Goal: Task Accomplishment & Management: Manage account settings

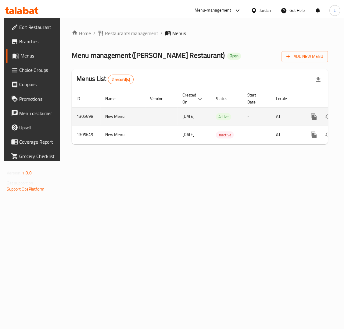
scroll to position [0, 34]
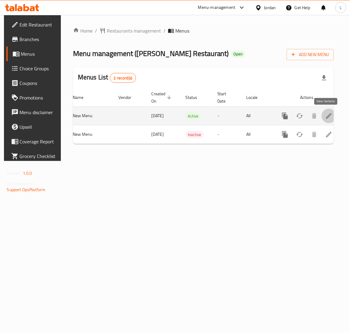
click at [328, 117] on icon "enhanced table" at bounding box center [329, 115] width 7 height 7
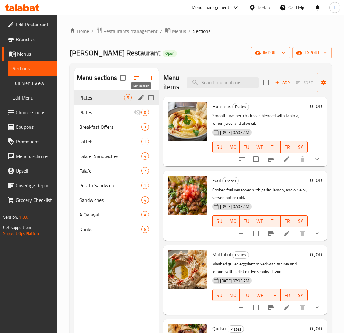
click at [138, 97] on icon "edit" at bounding box center [140, 97] width 7 height 7
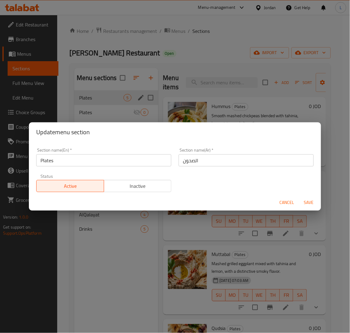
click at [191, 161] on input "الصحون" at bounding box center [246, 161] width 135 height 12
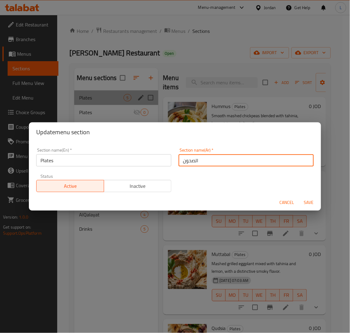
click at [191, 161] on input "الصحون" at bounding box center [246, 161] width 135 height 12
type input "u"
type input "علب"
click at [311, 204] on span "Save" at bounding box center [309, 203] width 15 height 8
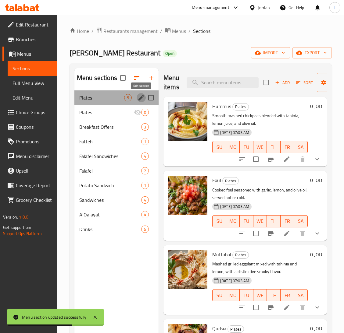
click at [140, 98] on icon "edit" at bounding box center [140, 97] width 5 height 5
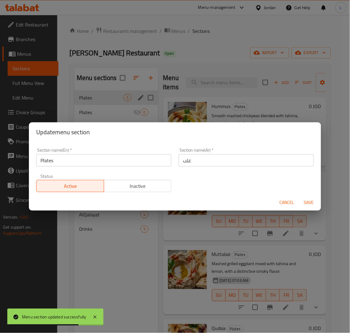
click at [94, 163] on input "Plates" at bounding box center [103, 161] width 135 height 12
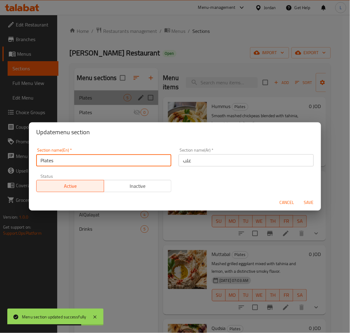
click at [94, 163] on input "Plates" at bounding box center [103, 161] width 135 height 12
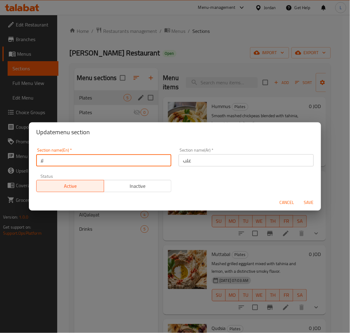
type input "ل"
type input "Boxes"
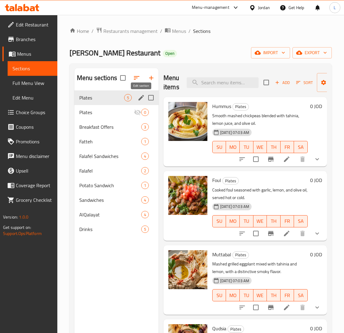
click at [140, 98] on icon "edit" at bounding box center [140, 97] width 5 height 5
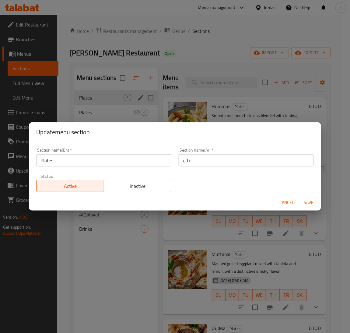
click at [138, 165] on input "Plates" at bounding box center [103, 161] width 135 height 12
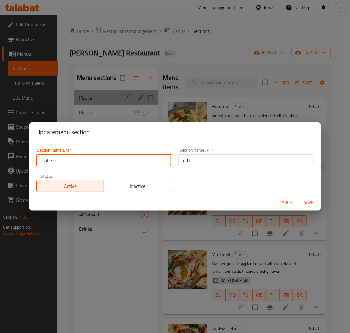
click at [138, 165] on input "Plates" at bounding box center [103, 161] width 135 height 12
type input "Boxes"
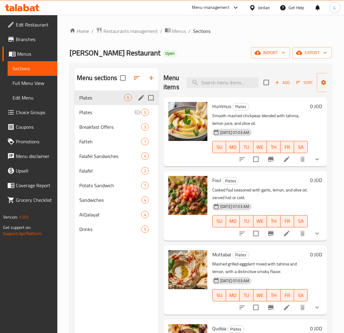
click at [137, 99] on button "edit" at bounding box center [141, 97] width 9 height 9
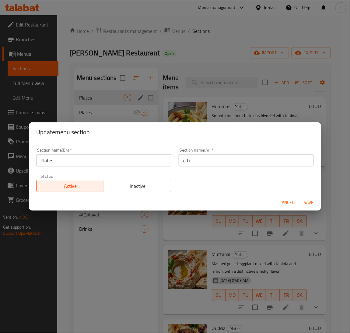
click at [119, 152] on div "Section name(En)   * Plates Section name(En) *" at bounding box center [103, 157] width 135 height 19
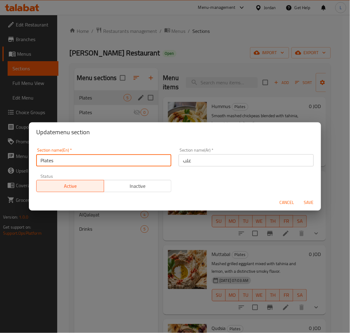
click at [119, 158] on input "Plates" at bounding box center [103, 161] width 135 height 12
paste input "Box"
type input "Boxes"
click at [308, 200] on span "Save" at bounding box center [309, 203] width 15 height 8
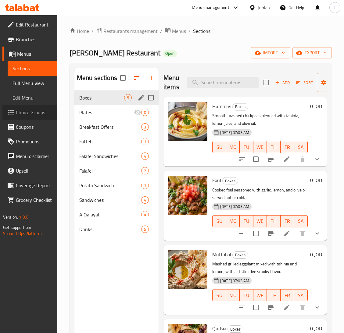
click at [34, 110] on span "Choice Groups" at bounding box center [34, 112] width 37 height 7
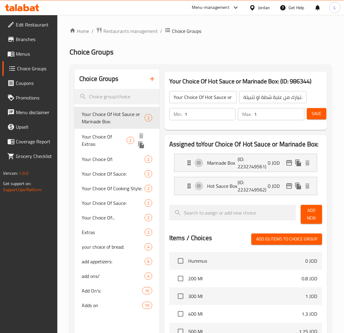
click at [99, 134] on span "Your Choice Of Extras:" at bounding box center [104, 140] width 45 height 15
type input "Your Choice Of Extras:"
type input "إختيارك من الإضافات:"
type input "0"
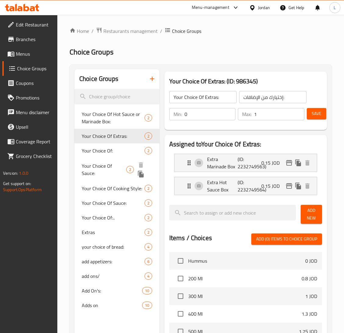
click at [98, 166] on span "Your Choice Of Sauce:" at bounding box center [104, 169] width 44 height 15
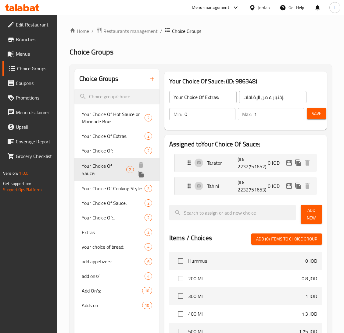
type input "Your Choice Of Sauce:"
type input "إختيارك من الصوص:"
type input "1"
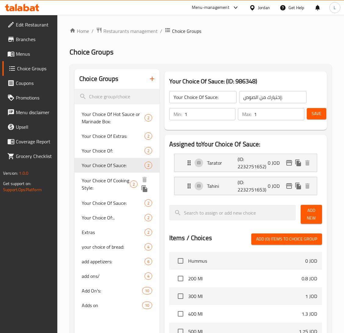
click at [103, 179] on span "Your Choice Of Cooking Style:" at bounding box center [106, 184] width 48 height 15
type input "Your Choice Of Cooking Style:"
type input "إختيارك من طريقة الطبخ:"
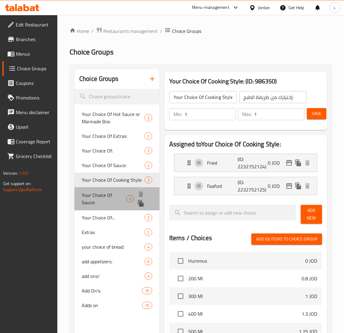
click at [105, 198] on span "Your Choice Of Sauce:" at bounding box center [104, 199] width 44 height 15
type input "Your Choice Of Sauce:"
type input "إختيارك من الصوص:"
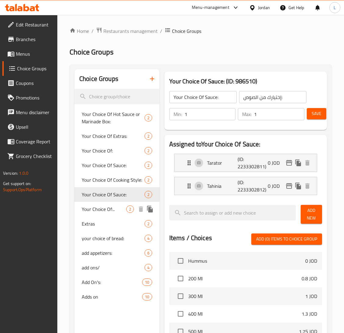
click at [107, 209] on span "Your Choice Of:.." at bounding box center [104, 209] width 44 height 7
type input "Your Choice Of:.."
type input "إختيارك من:.."
type input "0"
type input "2"
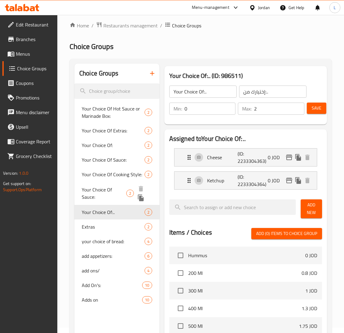
scroll to position [46, 0]
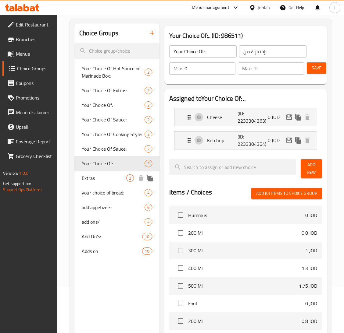
click at [105, 179] on span "Extras" at bounding box center [104, 178] width 44 height 7
type input "Extras"
type input "اضافات"
type input "1"
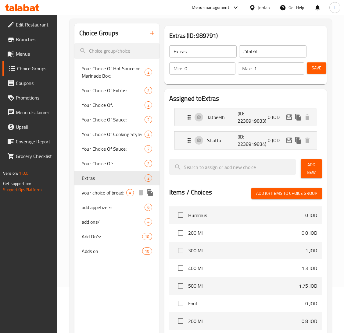
click at [106, 196] on span "your choice of bread:" at bounding box center [104, 192] width 44 height 7
type input "your choice of bread:"
type input "اختيارك للخبز"
type input "1"
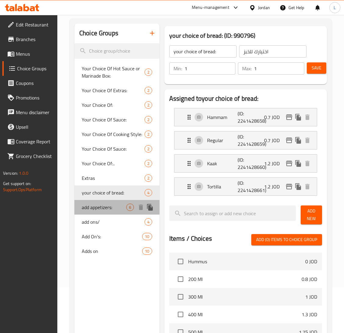
click at [106, 208] on span "add appetizers:" at bounding box center [104, 207] width 44 height 7
type input "add appetizers:"
type input "اضافة مقبلات"
type input "0"
type input "3"
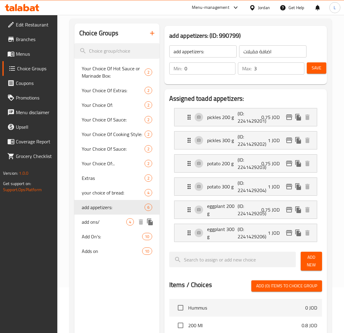
click at [104, 225] on span "add ons/" at bounding box center [104, 222] width 44 height 7
type input "add ons/"
type input "اضافات"
type input "4"
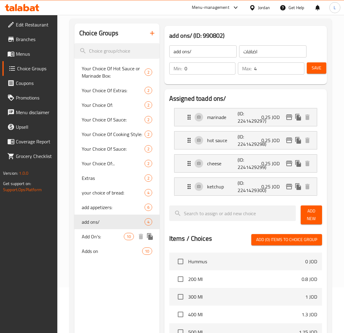
click at [100, 244] on div "Adds on 10" at bounding box center [116, 251] width 85 height 15
type input "Adds on"
type input "9"
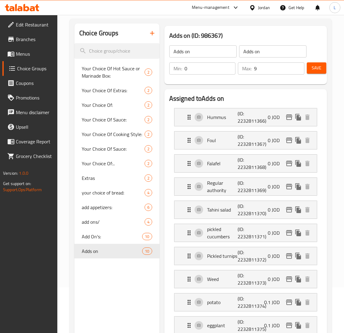
click at [32, 53] on span "Menus" at bounding box center [34, 53] width 37 height 7
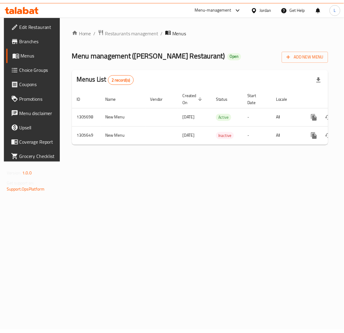
scroll to position [0, 34]
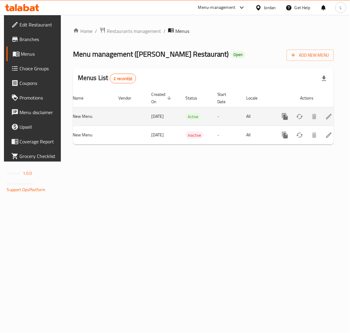
click at [326, 119] on icon "enhanced table" at bounding box center [329, 116] width 7 height 7
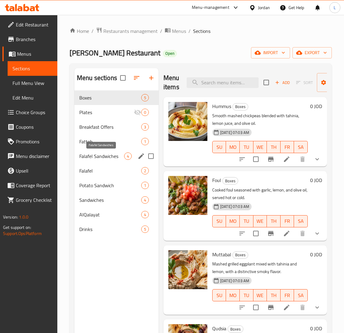
click at [106, 156] on span "Falafel Sandwiches" at bounding box center [101, 156] width 45 height 7
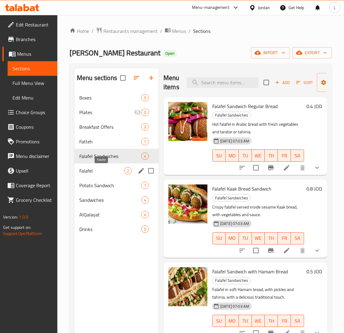
click at [92, 168] on span "Falafel" at bounding box center [101, 170] width 45 height 7
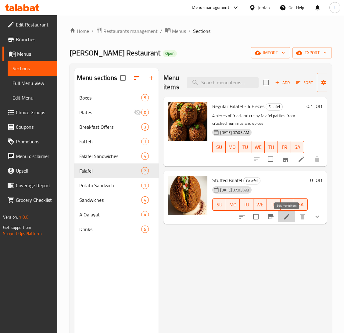
click at [283, 219] on icon at bounding box center [286, 216] width 7 height 7
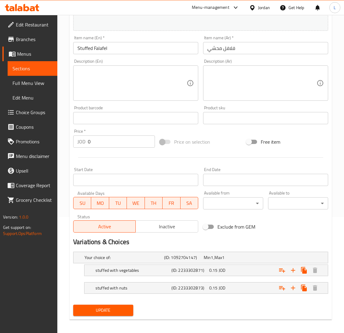
scroll to position [120, 0]
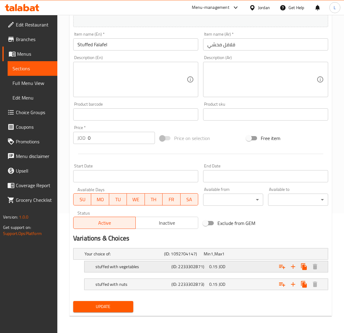
click at [241, 270] on div "0.15 JOD" at bounding box center [227, 267] width 38 height 9
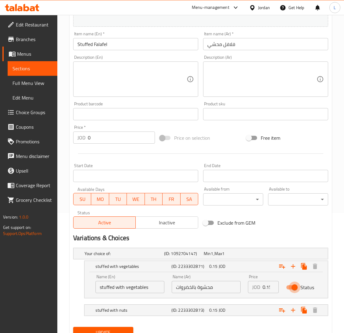
click at [291, 287] on input "Status" at bounding box center [294, 288] width 35 height 12
checkbox input "false"
drag, startPoint x: 259, startPoint y: 308, endPoint x: 259, endPoint y: 311, distance: 3.1
click at [259, 310] on div "Expand" at bounding box center [284, 310] width 76 height 13
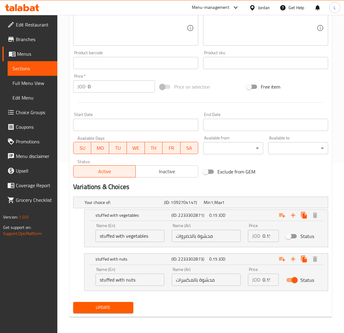
scroll to position [172, 0]
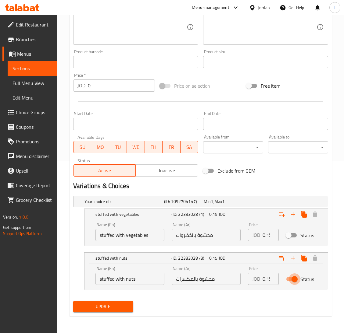
click at [289, 282] on input "Status" at bounding box center [294, 280] width 35 height 12
checkbox input "false"
click at [128, 305] on button "Update" at bounding box center [103, 306] width 60 height 11
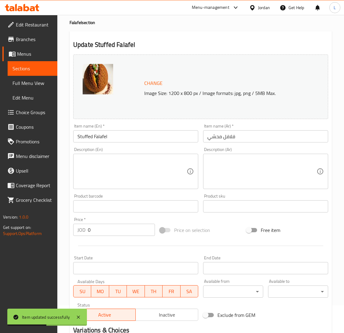
scroll to position [0, 0]
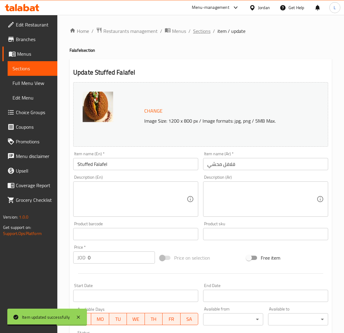
click at [207, 29] on span "Sections" at bounding box center [201, 30] width 17 height 7
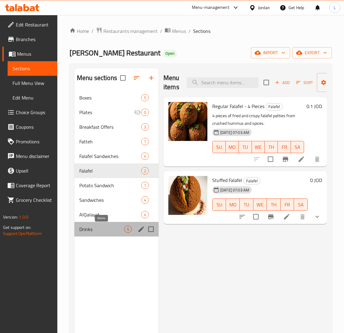
click at [104, 233] on span "Drinks" at bounding box center [101, 229] width 45 height 7
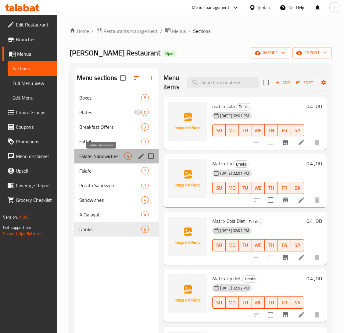
click at [111, 158] on span "Falafel Sandwiches" at bounding box center [101, 156] width 45 height 7
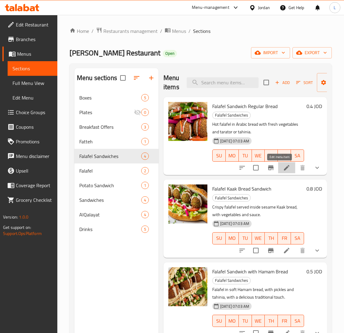
click at [283, 171] on icon at bounding box center [286, 167] width 7 height 7
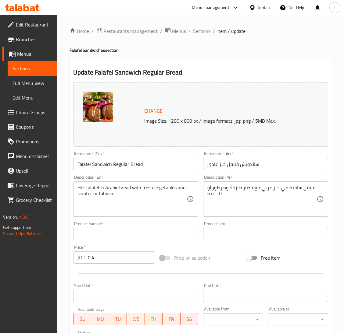
scroll to position [166, 0]
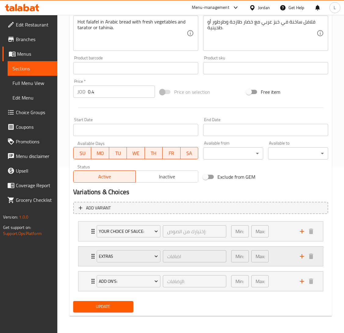
click at [89, 258] on div "Extras اضافات ​ Min: 0 ​ Max: 1 ​" at bounding box center [200, 257] width 244 height 20
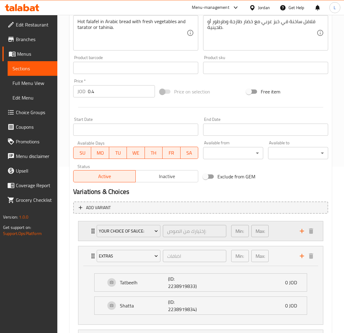
click at [86, 236] on div "Your Choice Of Sauce: إختيارك من الصوص: ​ Min: 1 ​ Max: 1 ​" at bounding box center [200, 232] width 244 height 20
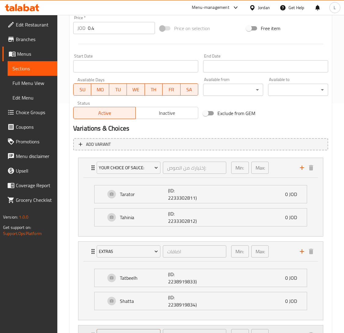
scroll to position [284, 0]
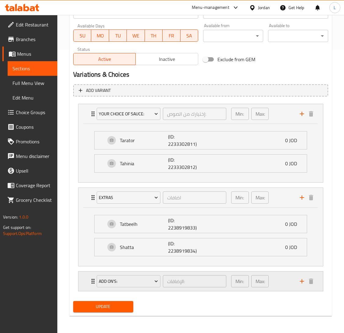
click at [88, 282] on div "Add On's: الإضافات: ​ Min: 0 ​ Max: 10 ​" at bounding box center [200, 282] width 244 height 20
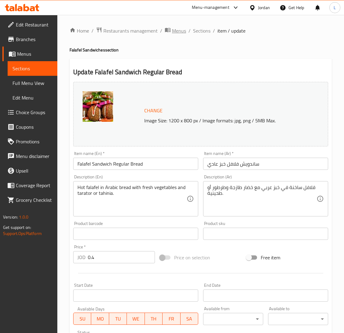
scroll to position [0, 0]
click at [204, 31] on span "Sections" at bounding box center [201, 30] width 17 height 7
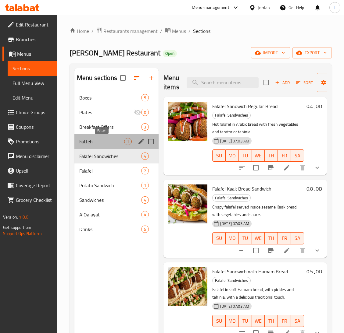
click at [101, 141] on span "Fatteh" at bounding box center [101, 141] width 45 height 7
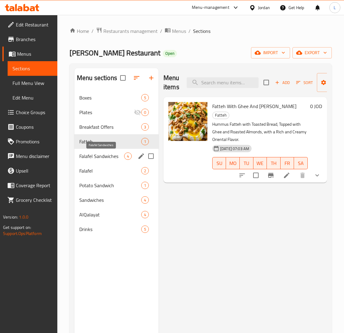
click at [103, 156] on span "Falafel Sandwiches" at bounding box center [101, 156] width 45 height 7
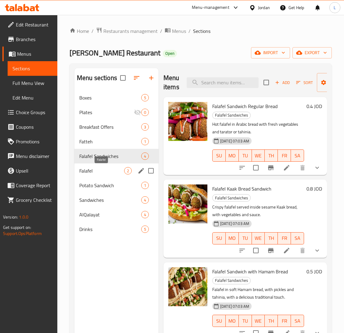
click at [103, 171] on span "Falafel" at bounding box center [101, 170] width 45 height 7
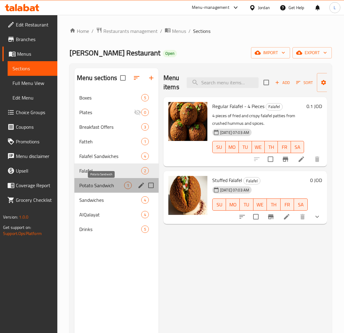
click at [104, 182] on span "Potato Sandwich" at bounding box center [101, 185] width 45 height 7
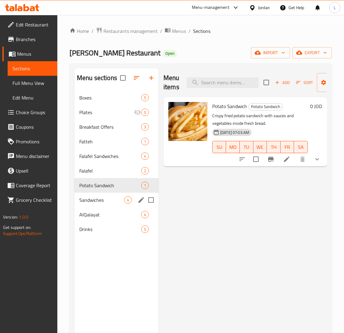
click at [109, 194] on div "Sandwiches 4" at bounding box center [116, 200] width 84 height 15
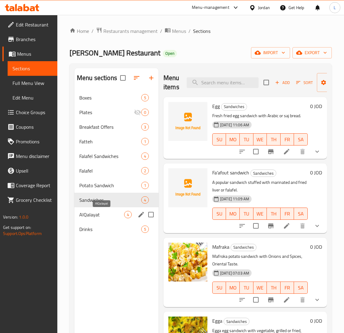
click at [102, 212] on span "AlQalayat" at bounding box center [101, 214] width 45 height 7
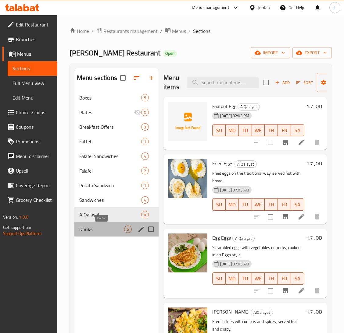
click at [88, 231] on span "Drinks" at bounding box center [101, 229] width 45 height 7
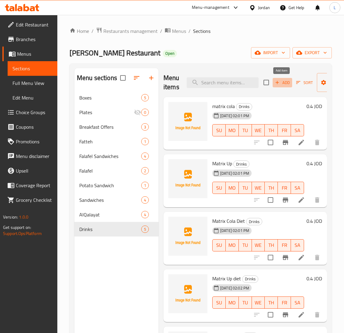
click at [285, 80] on span "Add" at bounding box center [282, 82] width 16 height 7
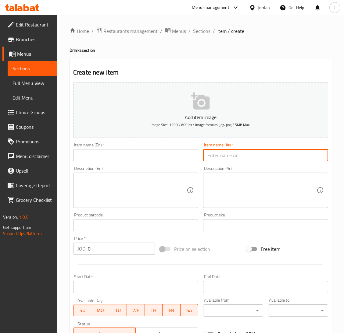
click at [215, 155] on input "text" at bounding box center [265, 155] width 125 height 12
paste input "لبن عيران"
type input "لبن عيران"
drag, startPoint x: 172, startPoint y: 163, endPoint x: 171, endPoint y: 159, distance: 4.1
click at [172, 163] on div "Item name (En)   * Item name (En) *" at bounding box center [136, 151] width 130 height 23
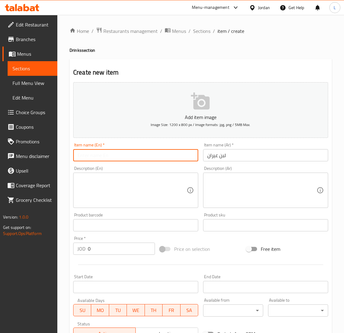
click at [134, 153] on input "text" at bounding box center [135, 155] width 125 height 12
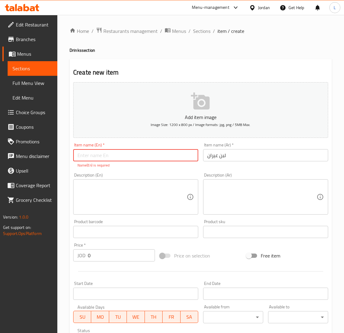
paste input "Laban Ayran"
type input "Laban Ayran"
click at [110, 251] on input "0" at bounding box center [121, 256] width 67 height 12
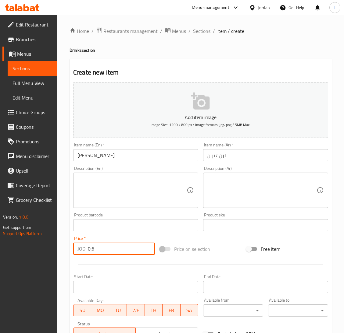
type input "0.6"
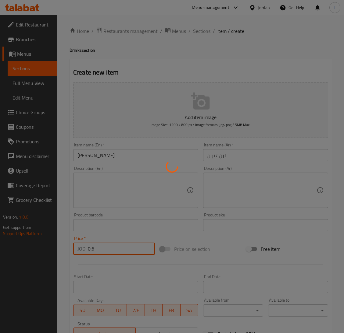
type input "0"
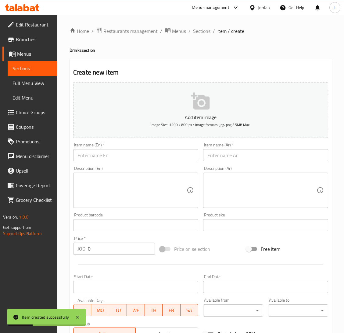
click at [231, 158] on input "text" at bounding box center [265, 155] width 125 height 12
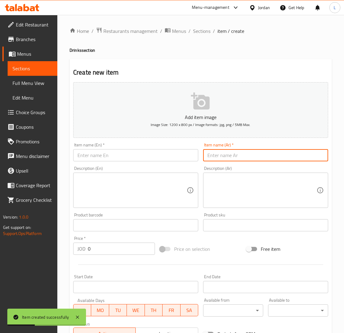
paste input "عصير ماتريكس"
type input "عصير ماتريكس"
click at [159, 158] on input "text" at bounding box center [135, 155] width 125 height 12
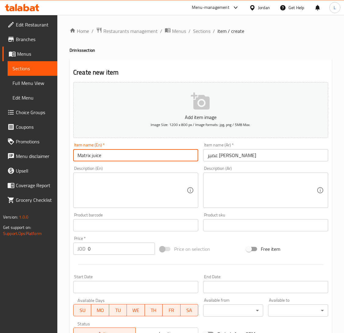
type input "Matrix juice"
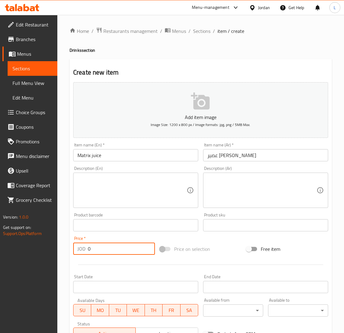
click at [125, 252] on input "0" at bounding box center [121, 249] width 67 height 12
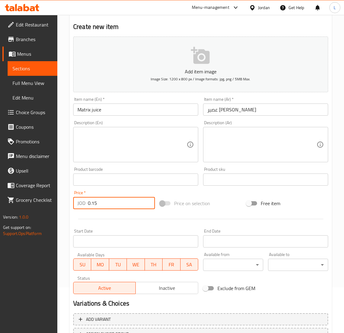
scroll to position [96, 0]
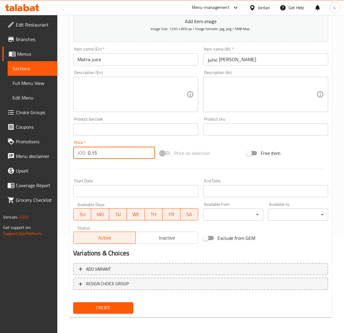
type input "0.15"
click at [94, 310] on span "Create" at bounding box center [103, 308] width 50 height 8
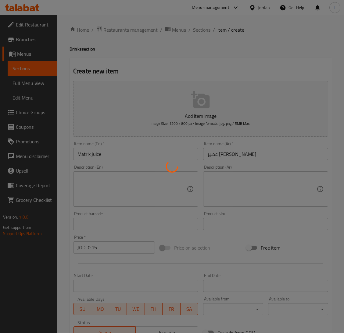
scroll to position [0, 0]
type input "0"
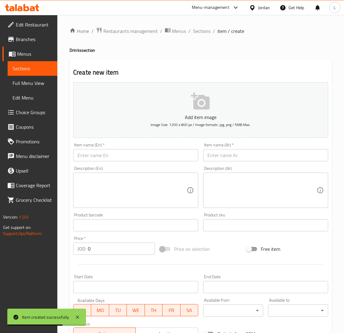
drag, startPoint x: 264, startPoint y: 156, endPoint x: 209, endPoint y: 155, distance: 55.2
click at [264, 156] on input "text" at bounding box center [265, 155] width 125 height 12
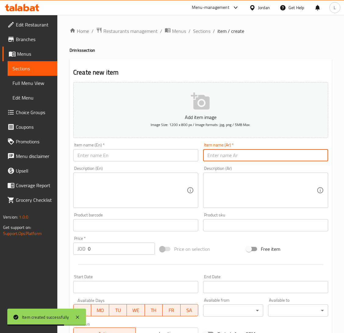
paste input "مياه صغير"
type input "مياه صغير"
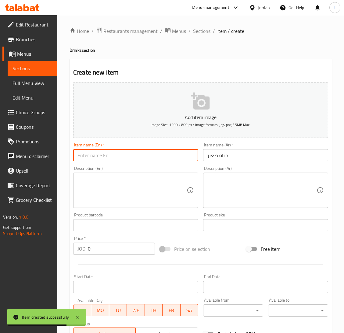
click at [161, 150] on input "text" at bounding box center [135, 155] width 125 height 12
paste input "Small water"
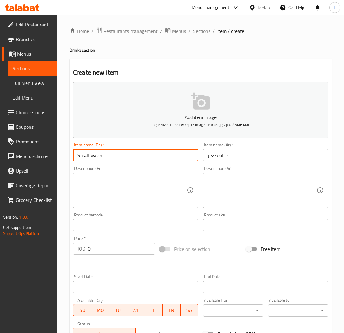
type input "Small water"
click at [109, 244] on input "0" at bounding box center [121, 249] width 67 height 12
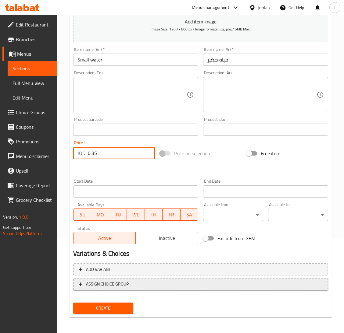
scroll to position [96, 0]
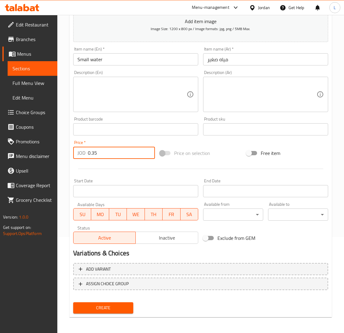
type input "0.35"
click at [107, 303] on button "Create" at bounding box center [103, 308] width 60 height 11
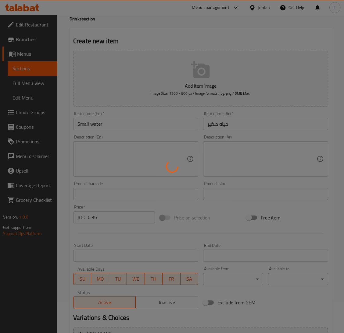
type input "0"
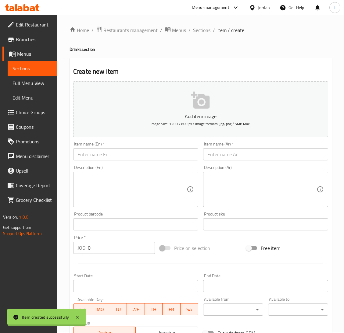
scroll to position [0, 0]
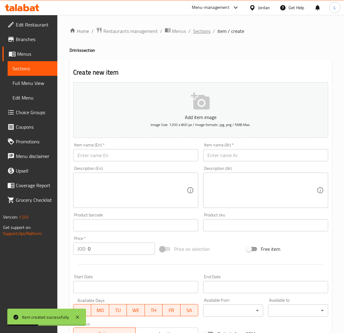
click at [200, 31] on span "Sections" at bounding box center [201, 30] width 17 height 7
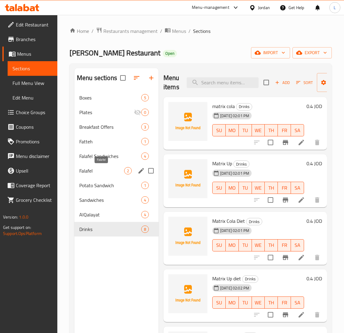
click at [84, 173] on span "Falafel" at bounding box center [101, 170] width 45 height 7
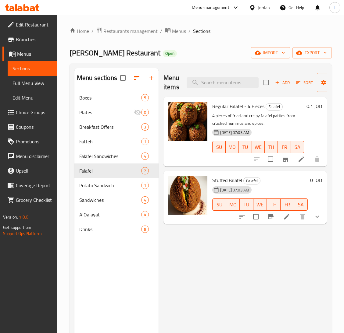
click at [292, 217] on li at bounding box center [286, 216] width 17 height 11
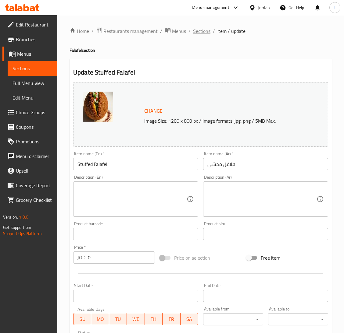
click at [198, 33] on span "Sections" at bounding box center [201, 30] width 17 height 7
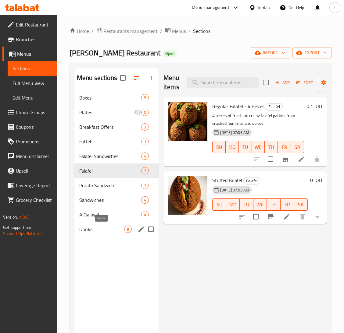
click at [85, 232] on span "Drinks" at bounding box center [101, 229] width 45 height 7
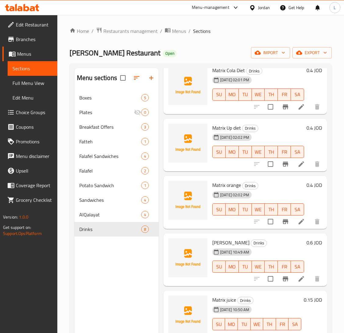
scroll to position [157, 0]
click at [109, 176] on div "Falafel 2" at bounding box center [116, 171] width 84 height 15
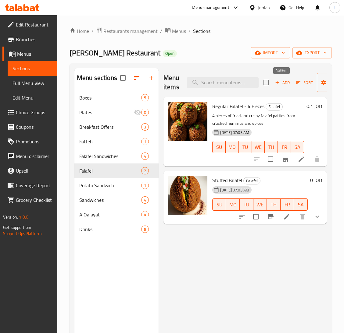
click at [281, 84] on span "Add" at bounding box center [282, 82] width 16 height 7
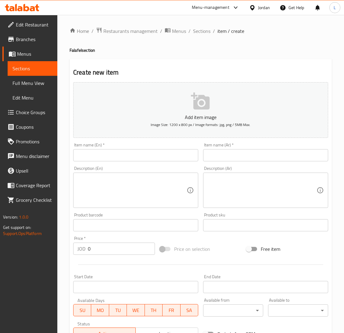
click at [221, 156] on input "text" at bounding box center [265, 155] width 125 height 12
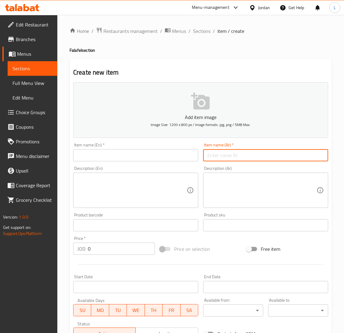
paste input "رغيف خبز كبير"
type input "رغيف خبز كبير"
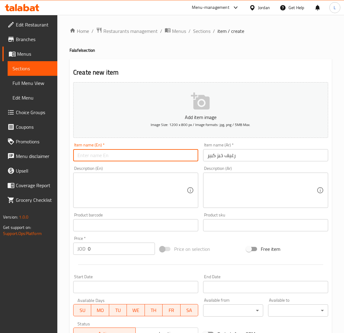
drag, startPoint x: 162, startPoint y: 158, endPoint x: 167, endPoint y: 149, distance: 10.6
click at [162, 158] on input "text" at bounding box center [135, 155] width 125 height 12
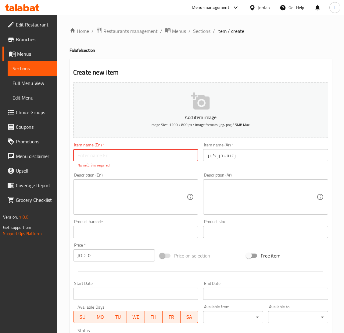
paste input "large loaf of bread"
click at [117, 258] on div "Add item image Image Size: 1200 x 800 px / Image formats: jpg, png / 5MB Max. I…" at bounding box center [201, 214] width 260 height 269
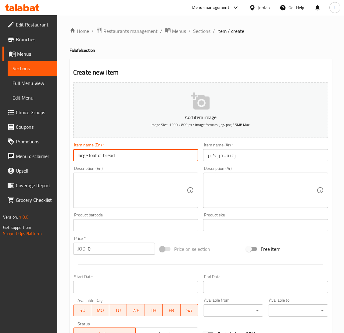
click at [78, 156] on input "large loaf of bread" at bounding box center [135, 155] width 125 height 12
type input "Large loaf of bread"
click at [120, 249] on input "0" at bounding box center [121, 249] width 67 height 12
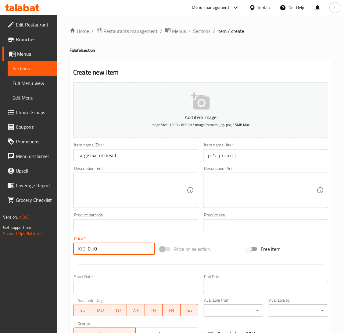
type input "0.10"
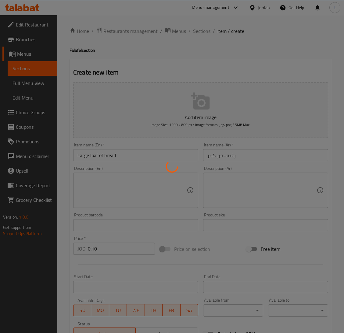
type input "0"
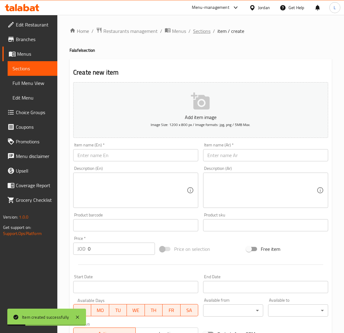
click at [195, 31] on span "Sections" at bounding box center [201, 30] width 17 height 7
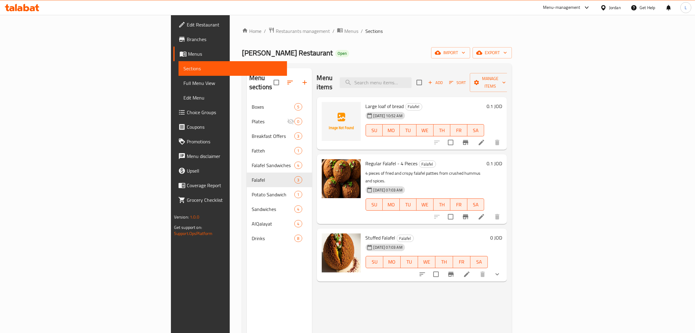
click at [34, 9] on icon at bounding box center [32, 8] width 5 height 5
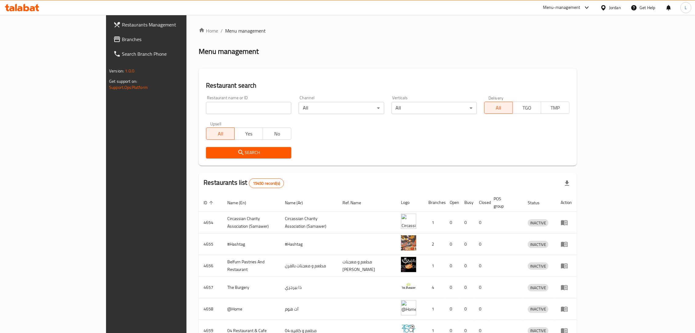
click at [122, 37] on span "Branches" at bounding box center [169, 39] width 95 height 7
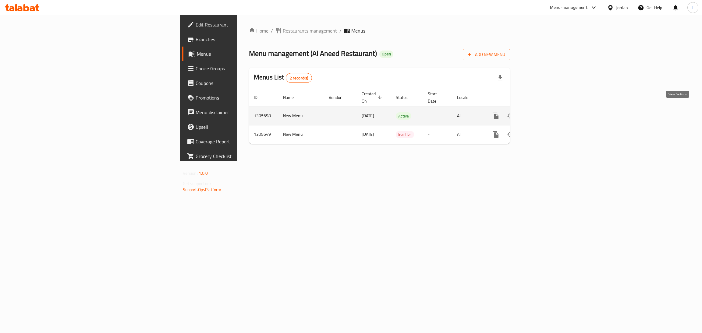
click at [542, 113] on icon "enhanced table" at bounding box center [539, 115] width 5 height 5
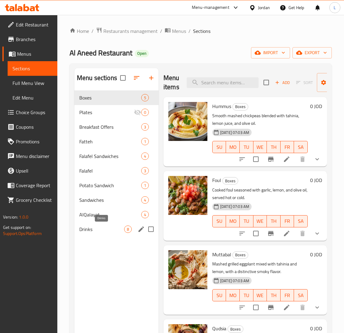
click at [110, 232] on span "Drinks" at bounding box center [101, 229] width 45 height 7
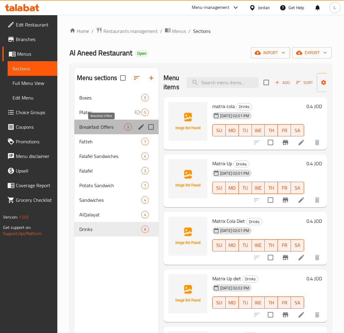
click at [98, 126] on span "Breakfast Offers" at bounding box center [101, 126] width 45 height 7
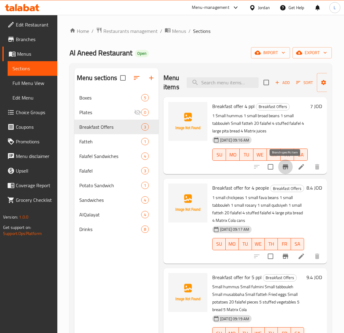
click at [287, 170] on icon "Branch-specific-item" at bounding box center [285, 166] width 7 height 7
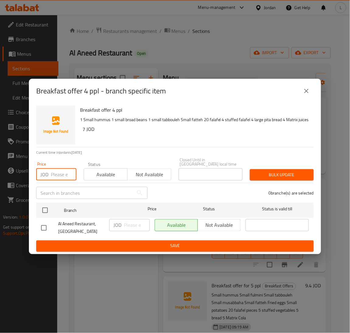
click at [53, 170] on input "number" at bounding box center [64, 175] width 26 height 12
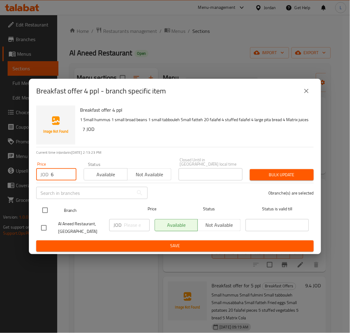
type input "6"
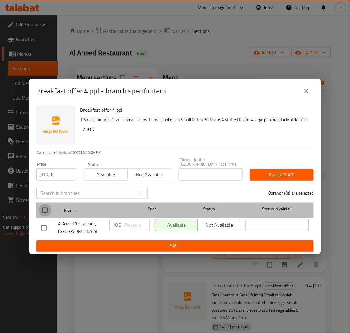
drag, startPoint x: 40, startPoint y: 209, endPoint x: 165, endPoint y: 208, distance: 125.6
click at [41, 209] on input "checkbox" at bounding box center [45, 210] width 13 height 13
checkbox input "true"
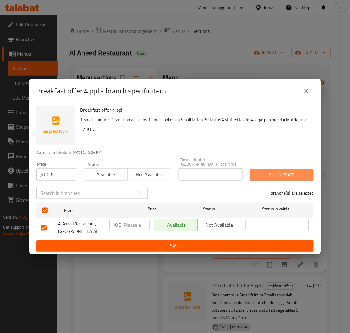
click at [257, 174] on span "Bulk update" at bounding box center [282, 175] width 54 height 8
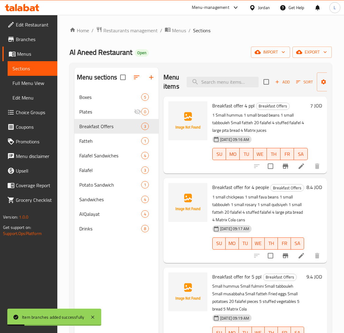
scroll to position [46, 0]
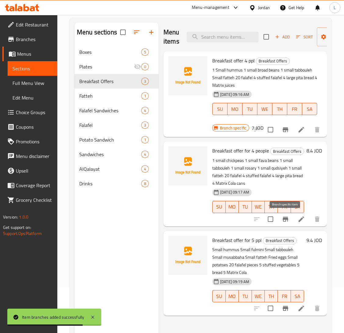
click at [284, 219] on icon "Branch-specific-item" at bounding box center [285, 219] width 5 height 5
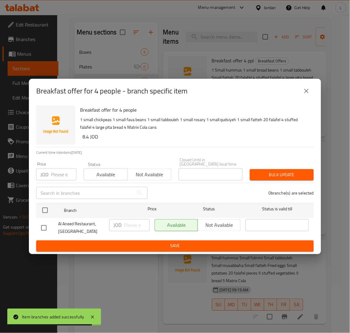
click at [56, 174] on input "number" at bounding box center [64, 175] width 26 height 12
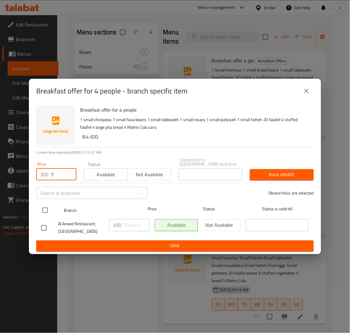
type input "7"
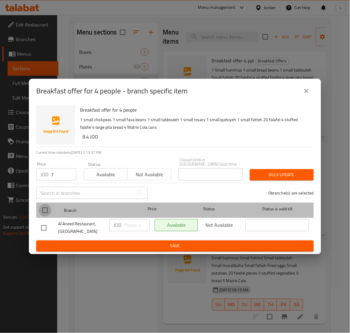
click at [42, 209] on input "checkbox" at bounding box center [45, 210] width 13 height 13
checkbox input "true"
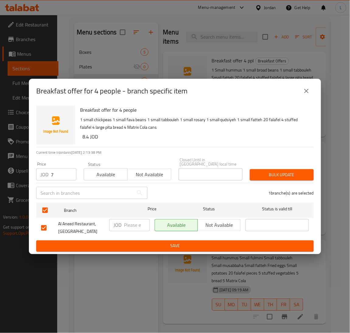
click at [264, 176] on span "Bulk update" at bounding box center [282, 175] width 54 height 8
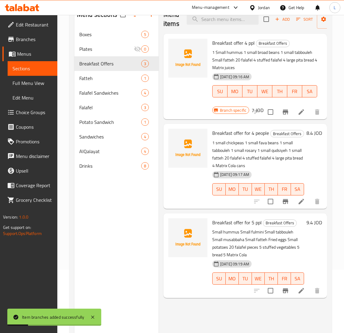
scroll to position [86, 0]
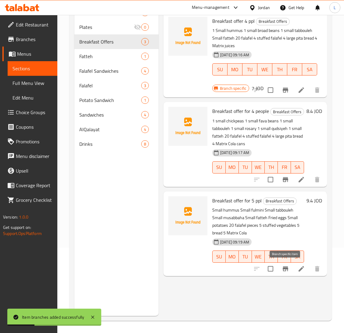
click at [285, 269] on icon "Branch-specific-item" at bounding box center [285, 269] width 5 height 5
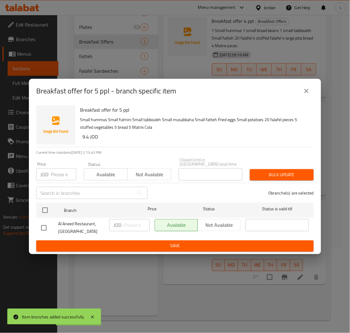
click at [52, 172] on input "number" at bounding box center [64, 175] width 26 height 12
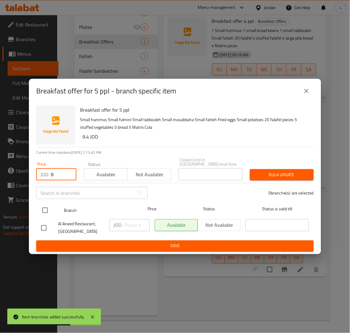
type input "8"
drag, startPoint x: 45, startPoint y: 207, endPoint x: 158, endPoint y: 204, distance: 112.8
click at [44, 207] on input "checkbox" at bounding box center [45, 210] width 13 height 13
checkbox input "true"
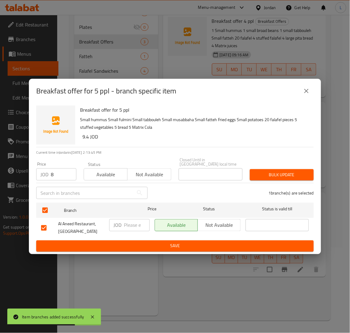
click at [283, 171] on span "Bulk update" at bounding box center [282, 175] width 54 height 8
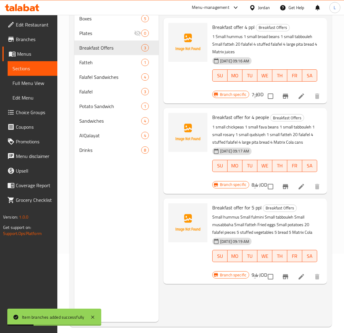
scroll to position [0, 0]
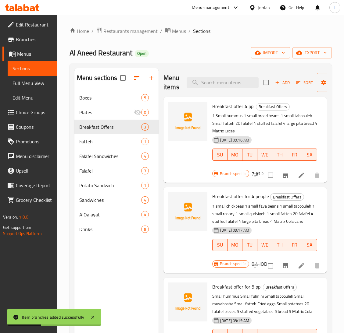
click at [299, 170] on div at bounding box center [286, 175] width 75 height 15
click at [298, 176] on icon at bounding box center [300, 175] width 7 height 7
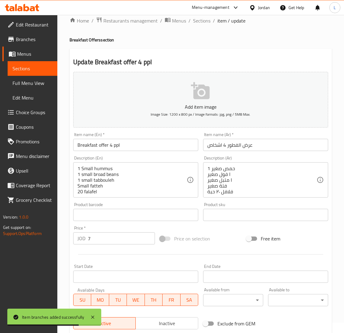
scroll to position [91, 0]
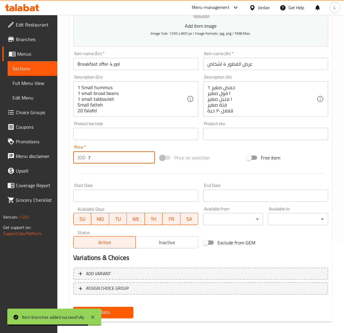
click at [98, 153] on input "7" at bounding box center [121, 157] width 67 height 12
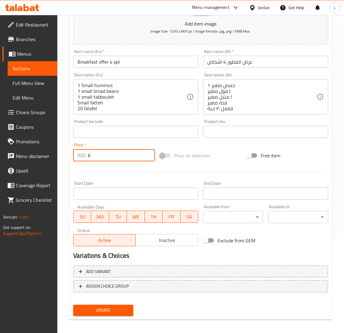
scroll to position [96, 0]
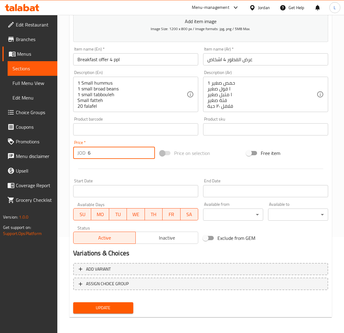
type input "6"
click at [123, 307] on span "Update" at bounding box center [103, 308] width 50 height 8
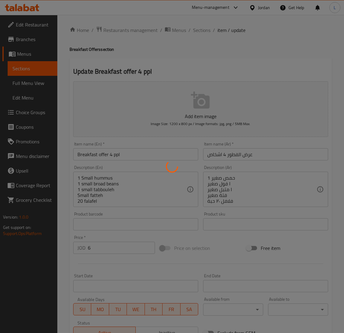
scroll to position [0, 0]
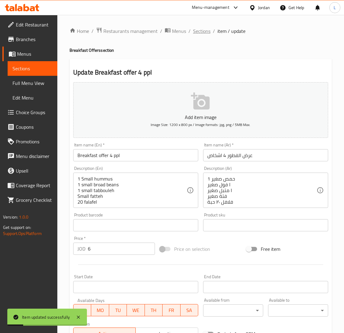
click at [202, 31] on span "Sections" at bounding box center [201, 30] width 17 height 7
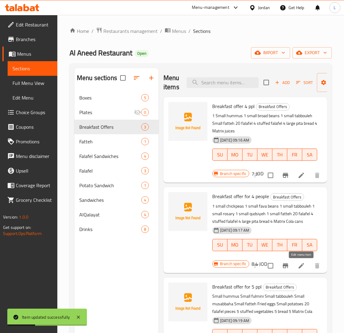
click at [300, 264] on icon at bounding box center [300, 265] width 7 height 7
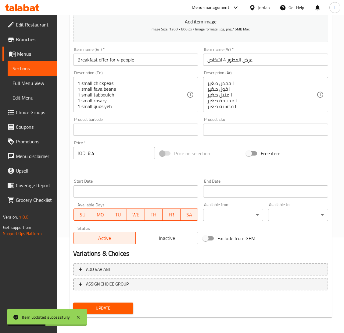
scroll to position [96, 0]
click at [124, 155] on input "8.4" at bounding box center [121, 153] width 67 height 12
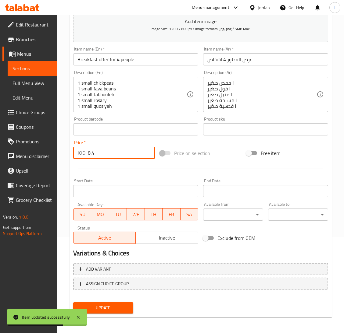
type input "8"
type input "7"
click at [124, 304] on span "Update" at bounding box center [103, 308] width 50 height 8
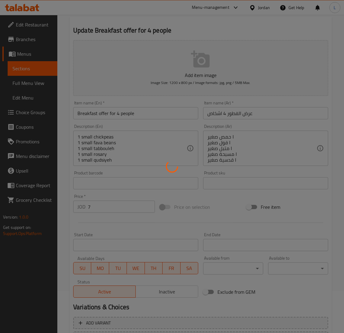
scroll to position [0, 0]
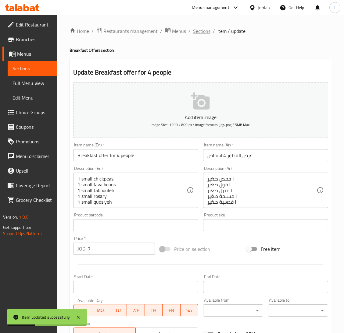
click at [202, 33] on span "Sections" at bounding box center [201, 30] width 17 height 7
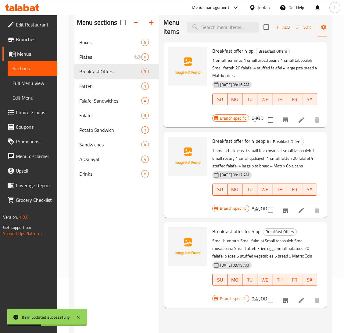
scroll to position [86, 0]
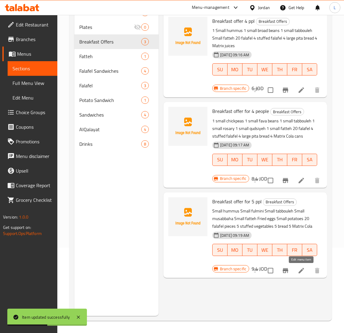
click at [299, 269] on icon at bounding box center [300, 270] width 7 height 7
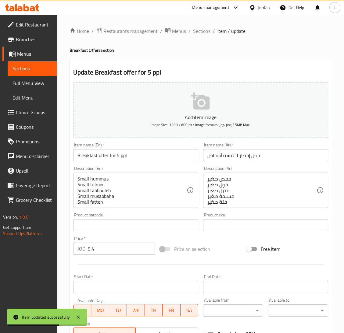
click at [111, 251] on input "9.4" at bounding box center [121, 249] width 67 height 12
type input "9"
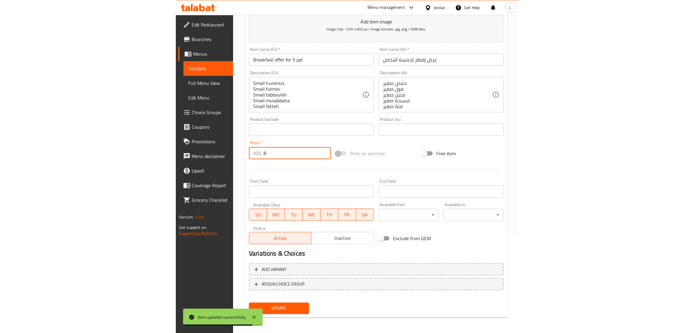
scroll to position [96, 0]
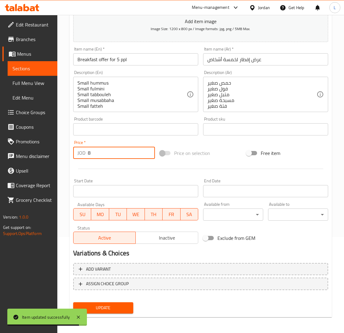
type input "8"
click at [112, 306] on span "Update" at bounding box center [103, 308] width 50 height 8
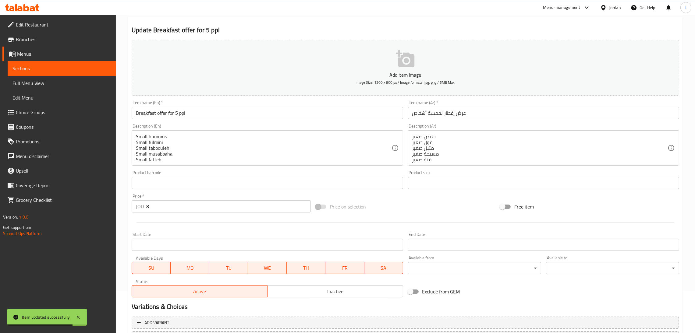
scroll to position [0, 0]
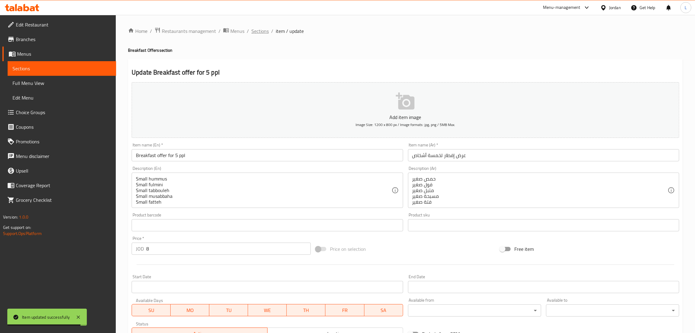
click at [263, 32] on span "Sections" at bounding box center [259, 30] width 17 height 7
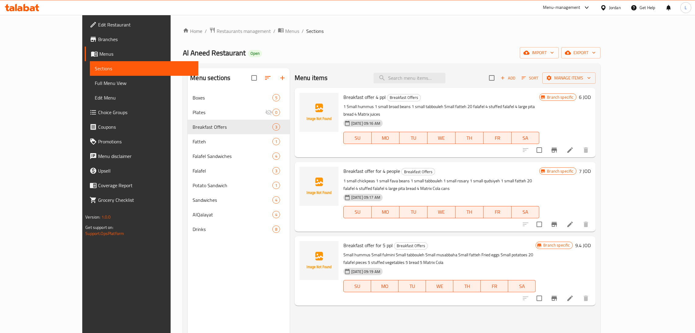
click at [36, 8] on icon at bounding box center [37, 7] width 4 height 7
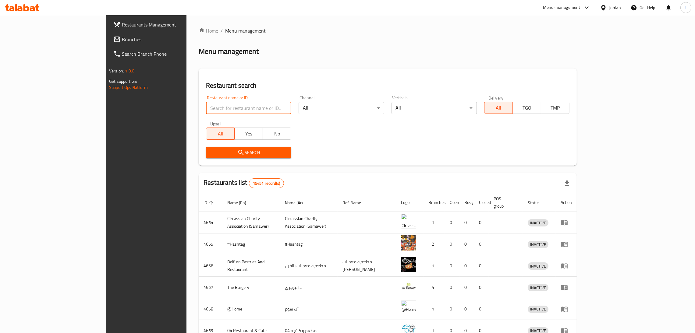
click at [206, 108] on input "search" at bounding box center [248, 108] width 85 height 12
paste input "619903"
type input "619903"
click at [108, 43] on link "Branches" at bounding box center [165, 39] width 114 height 15
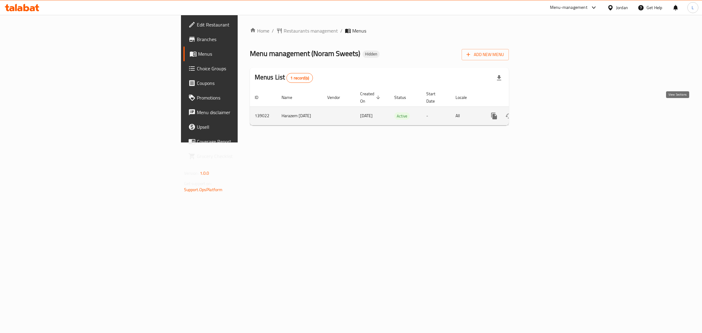
click at [542, 112] on icon "enhanced table" at bounding box center [538, 115] width 7 height 7
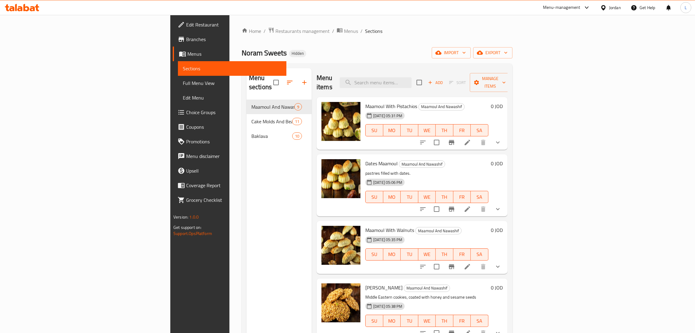
drag, startPoint x: 315, startPoint y: 51, endPoint x: 317, endPoint y: 55, distance: 4.0
click at [315, 51] on div "Noram Sweets Hidden import export" at bounding box center [377, 52] width 271 height 11
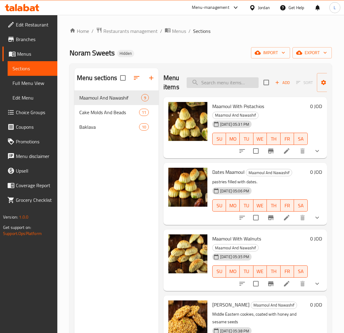
click at [229, 85] on input "search" at bounding box center [223, 82] width 72 height 11
type input "i"
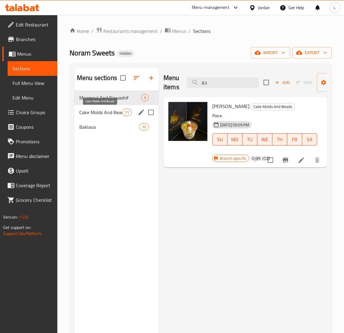
type input "حلا"
click at [99, 112] on span "Cake Molds And Beads" at bounding box center [100, 112] width 43 height 7
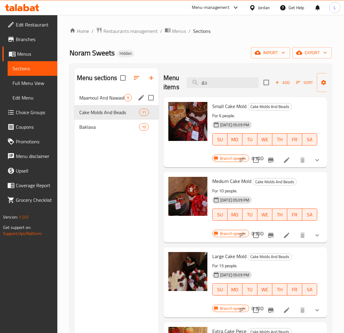
click at [113, 94] on div "Maamoul And Nawashif 9" at bounding box center [116, 98] width 84 height 15
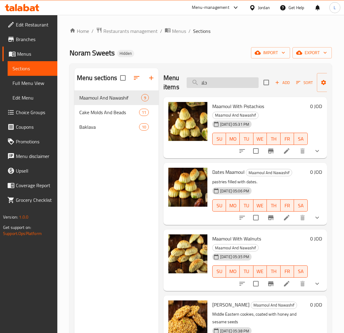
click at [211, 83] on input "حلا" at bounding box center [223, 82] width 72 height 11
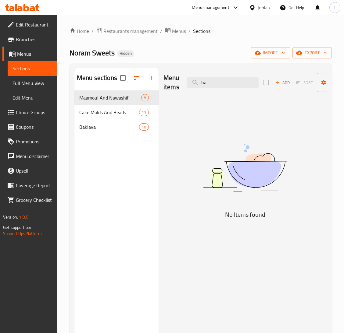
type input "h"
type input "chee"
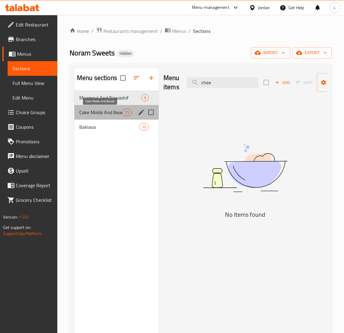
click at [96, 114] on span "Cake Molds And Beads" at bounding box center [100, 112] width 43 height 7
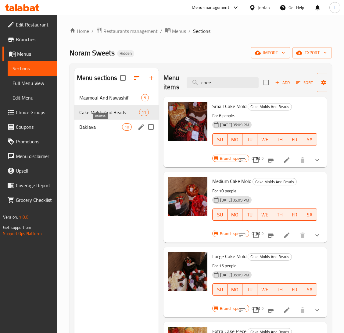
click at [92, 128] on span "Baklava" at bounding box center [100, 126] width 43 height 7
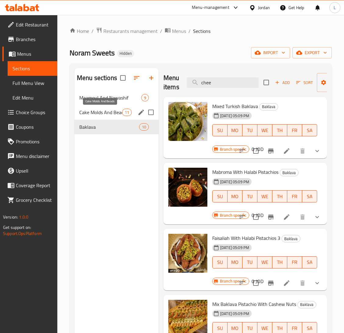
click at [92, 113] on span "Cake Molds And Beads" at bounding box center [100, 112] width 43 height 7
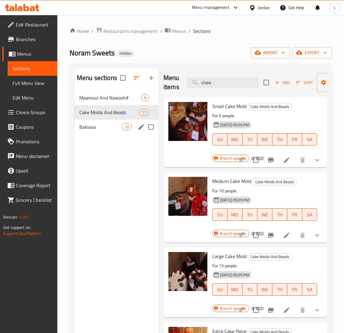
click at [98, 130] on span "Baklava" at bounding box center [100, 126] width 43 height 7
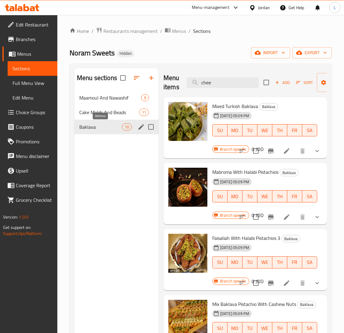
click at [99, 130] on span "Baklava" at bounding box center [100, 126] width 43 height 7
click at [100, 96] on span "Maamoul And Nawashif" at bounding box center [101, 97] width 45 height 7
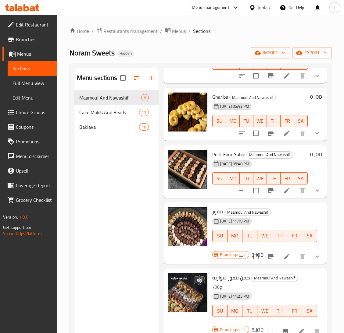
scroll to position [301, 0]
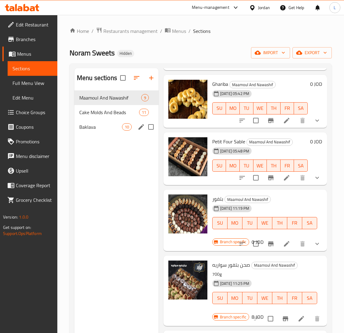
click at [100, 131] on span "Baklava" at bounding box center [100, 126] width 43 height 7
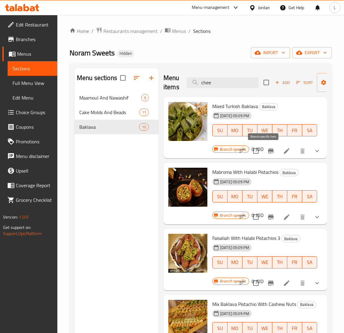
click at [267, 153] on icon "Branch-specific-item" at bounding box center [270, 150] width 7 height 7
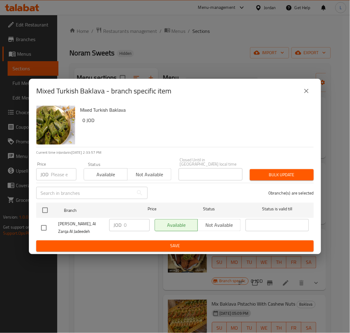
click at [304, 93] on icon "close" at bounding box center [306, 90] width 7 height 7
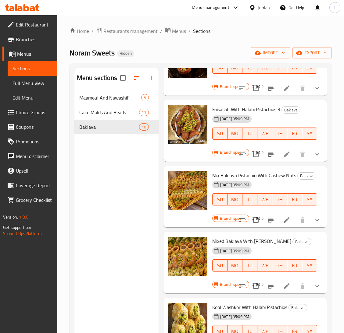
scroll to position [137, 0]
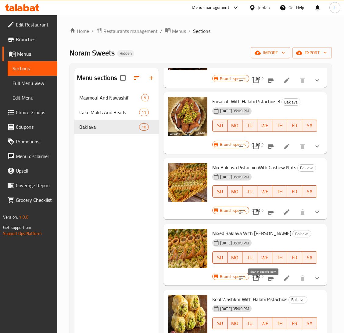
click at [267, 282] on icon "Branch-specific-item" at bounding box center [270, 278] width 7 height 7
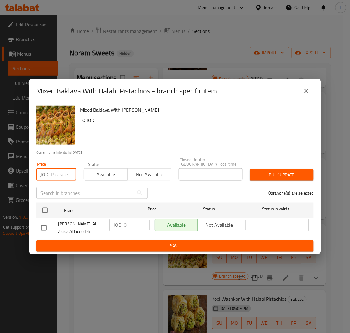
click at [55, 173] on input "number" at bounding box center [64, 175] width 26 height 12
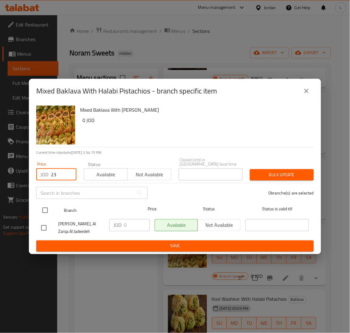
type input "23"
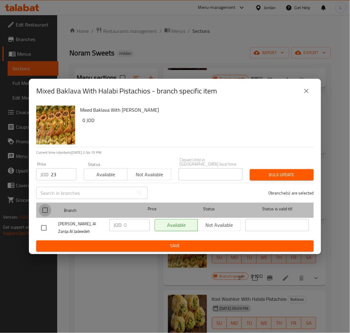
click at [48, 208] on input "checkbox" at bounding box center [45, 210] width 13 height 13
checkbox input "true"
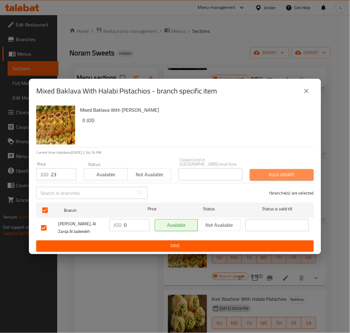
click at [284, 173] on span "Bulk update" at bounding box center [282, 175] width 54 height 8
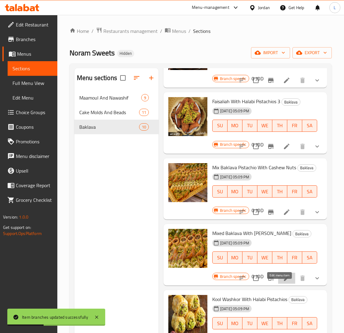
click at [283, 282] on icon at bounding box center [286, 278] width 7 height 7
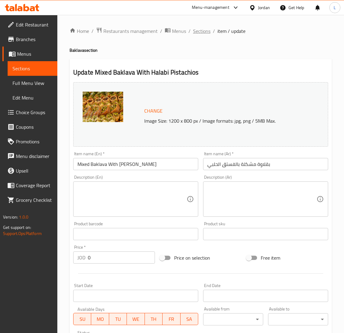
click at [198, 31] on span "Sections" at bounding box center [201, 30] width 17 height 7
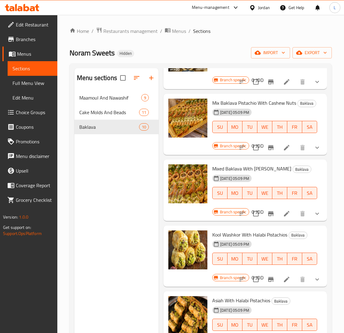
scroll to position [183, 0]
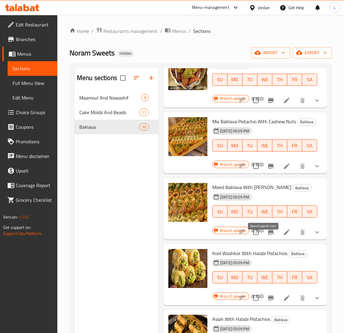
click at [268, 240] on button "Branch-specific-item" at bounding box center [270, 232] width 15 height 15
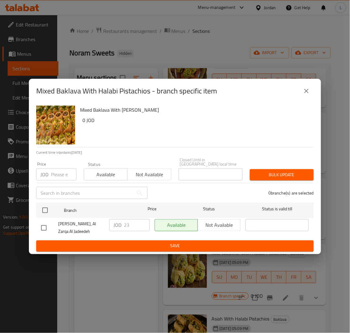
drag, startPoint x: 52, startPoint y: 173, endPoint x: 53, endPoint y: 166, distance: 6.4
click at [52, 169] on input "number" at bounding box center [64, 175] width 26 height 12
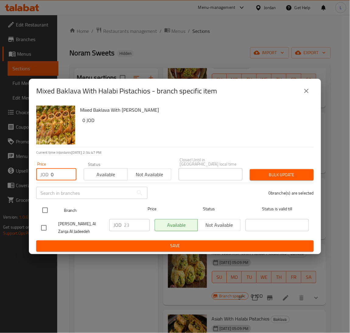
type input "0"
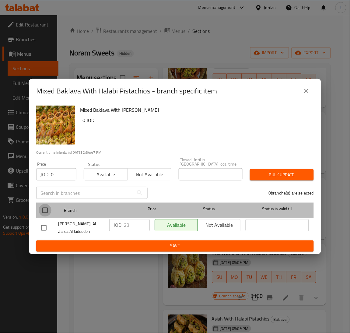
click at [44, 204] on input "checkbox" at bounding box center [45, 210] width 13 height 13
checkbox input "true"
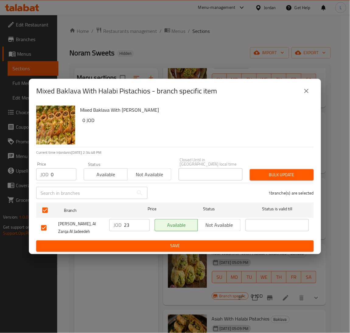
click at [307, 172] on span "Bulk update" at bounding box center [282, 175] width 54 height 8
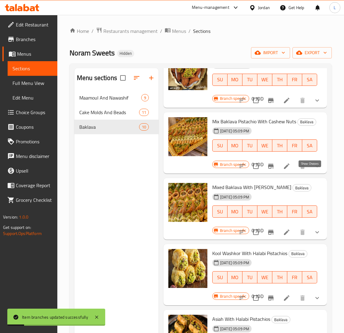
click at [313, 170] on icon "show more" at bounding box center [316, 166] width 7 height 7
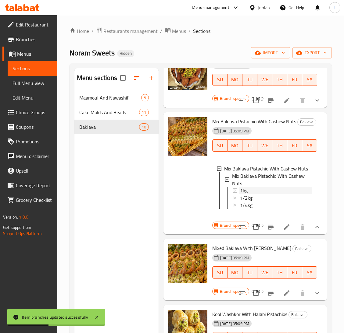
click at [263, 194] on div "1kg" at bounding box center [276, 190] width 72 height 7
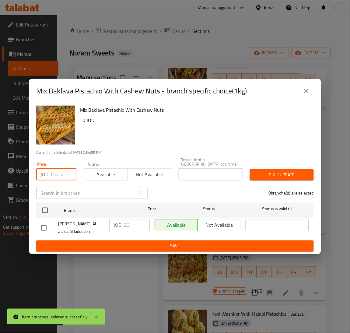
drag, startPoint x: 55, startPoint y: 173, endPoint x: 52, endPoint y: 166, distance: 7.8
click at [55, 173] on input "number" at bounding box center [64, 175] width 26 height 12
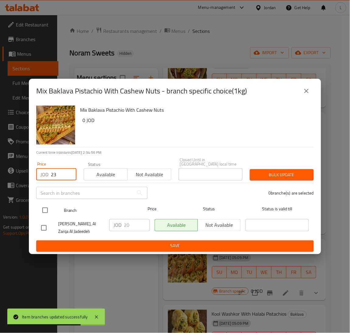
type input "23"
click at [44, 211] on input "checkbox" at bounding box center [45, 210] width 13 height 13
checkbox input "true"
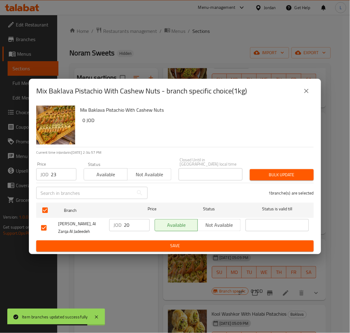
click at [272, 172] on span "Bulk update" at bounding box center [282, 175] width 54 height 8
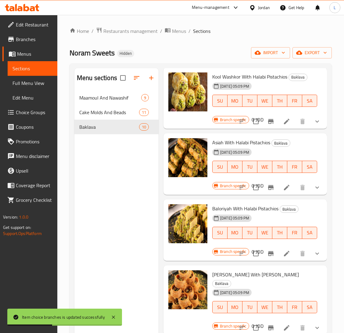
scroll to position [441, 0]
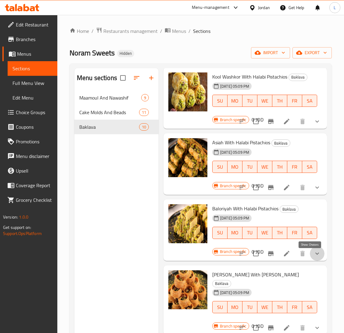
click at [313, 258] on icon "show more" at bounding box center [316, 253] width 7 height 7
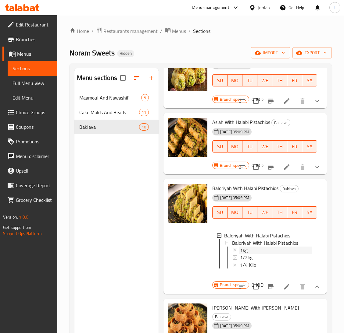
click at [255, 254] on div "1kg" at bounding box center [276, 250] width 72 height 7
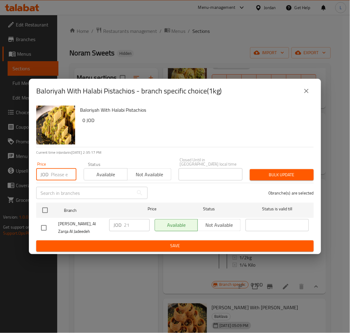
click at [59, 173] on input "number" at bounding box center [64, 175] width 26 height 12
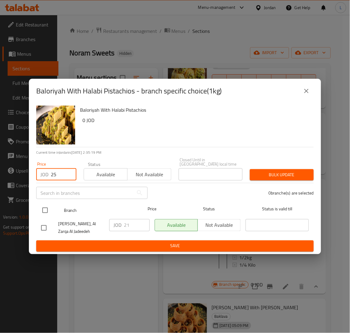
type input "25"
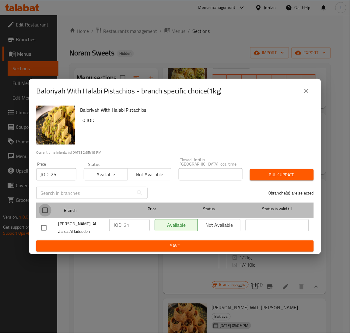
click at [43, 208] on input "checkbox" at bounding box center [45, 210] width 13 height 13
checkbox input "true"
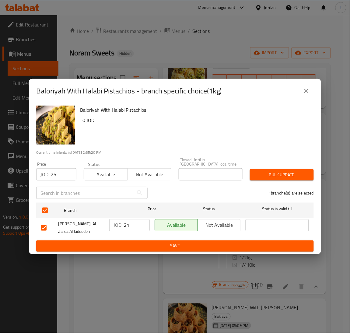
click at [299, 172] on span "Bulk update" at bounding box center [282, 175] width 54 height 8
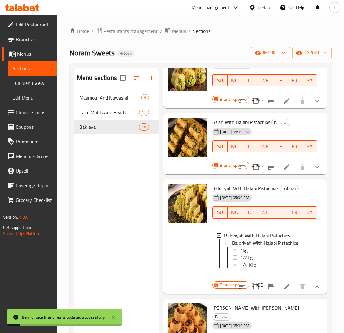
click at [283, 293] on li at bounding box center [286, 287] width 17 height 11
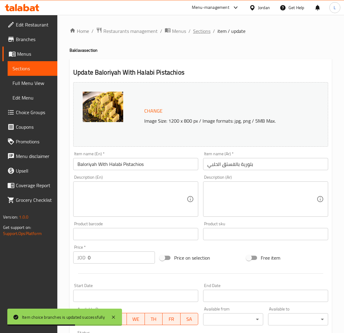
click at [205, 33] on span "Sections" at bounding box center [201, 30] width 17 height 7
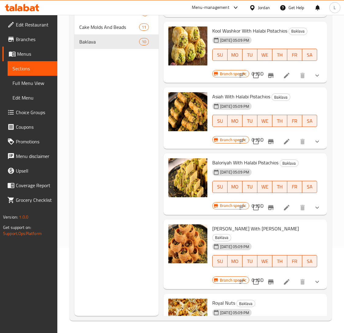
scroll to position [366, 0]
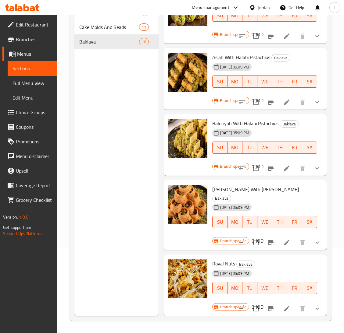
drag, startPoint x: 316, startPoint y: 172, endPoint x: 312, endPoint y: 174, distance: 4.6
click at [316, 173] on button "show more" at bounding box center [317, 168] width 15 height 15
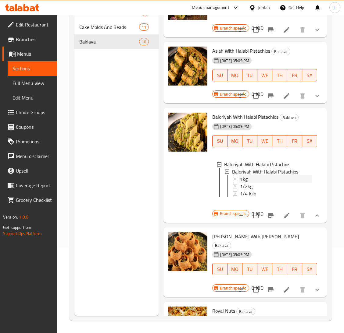
click at [252, 183] on div "1kg" at bounding box center [276, 179] width 72 height 7
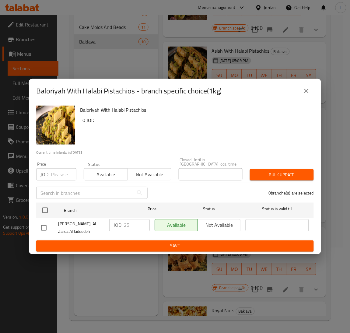
click at [61, 171] on input "number" at bounding box center [64, 175] width 26 height 12
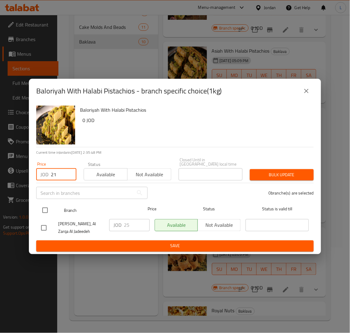
type input "21"
drag, startPoint x: 41, startPoint y: 208, endPoint x: 44, endPoint y: 208, distance: 3.5
click at [42, 208] on input "checkbox" at bounding box center [45, 210] width 13 height 13
checkbox input "true"
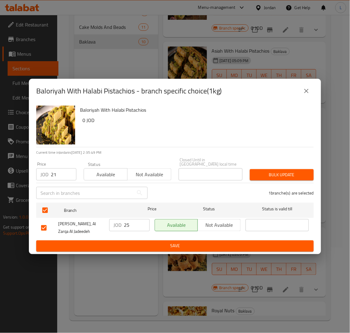
click at [260, 169] on button "Bulk update" at bounding box center [282, 174] width 64 height 11
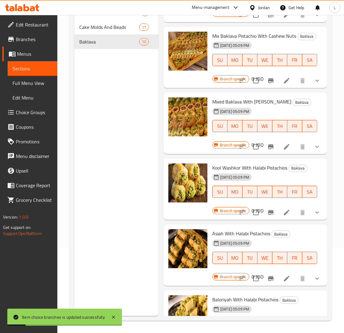
scroll to position [46, 0]
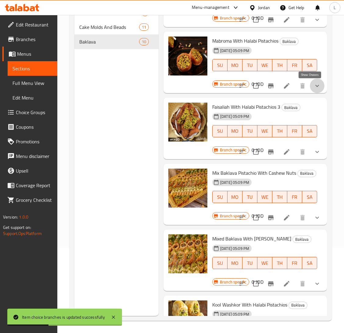
click at [313, 87] on icon "show more" at bounding box center [316, 85] width 7 height 7
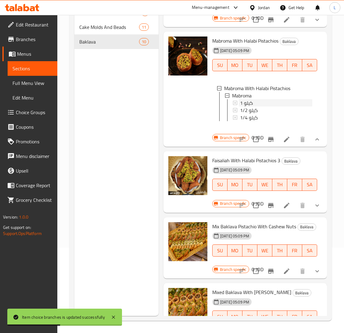
click at [266, 102] on div "1 كيلو" at bounding box center [276, 102] width 72 height 7
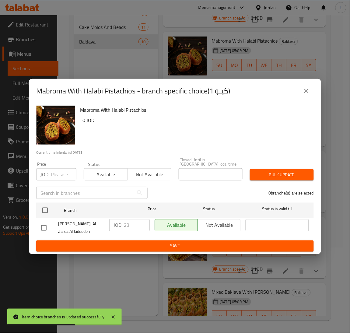
click at [58, 173] on input "number" at bounding box center [64, 175] width 26 height 12
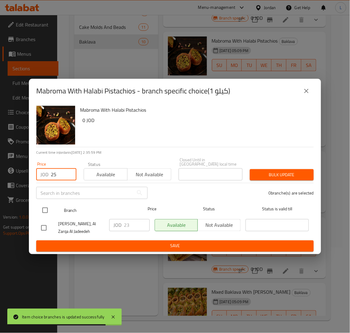
type input "25"
click at [44, 210] on input "checkbox" at bounding box center [45, 210] width 13 height 13
checkbox input "true"
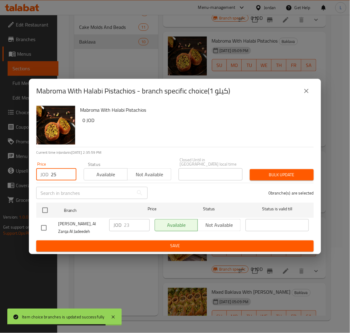
checkbox input "true"
click at [272, 173] on span "Bulk update" at bounding box center [282, 175] width 54 height 8
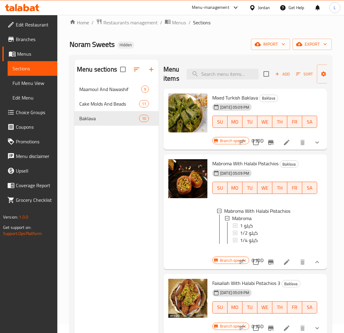
scroll to position [0, 0]
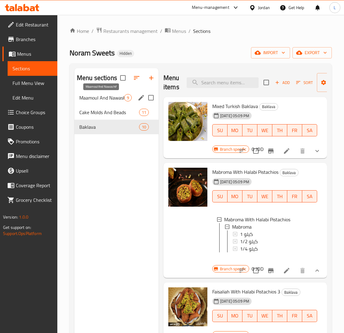
click at [104, 98] on span "Maamoul And Nawashif" at bounding box center [101, 97] width 45 height 7
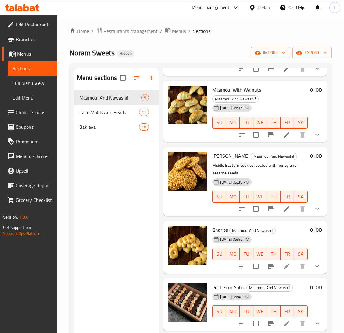
scroll to position [228, 0]
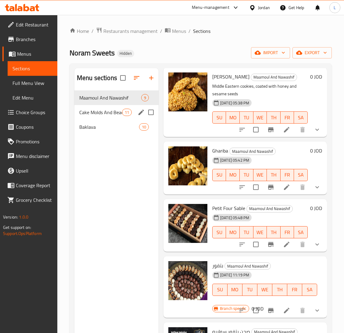
click at [82, 105] on div "Cake Molds And Beads 11" at bounding box center [116, 112] width 84 height 15
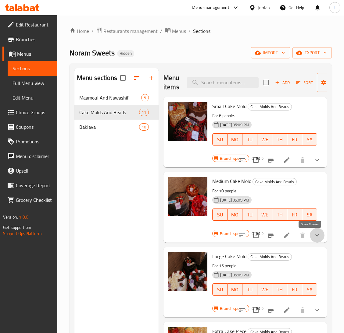
click at [313, 239] on icon "show more" at bounding box center [316, 235] width 7 height 7
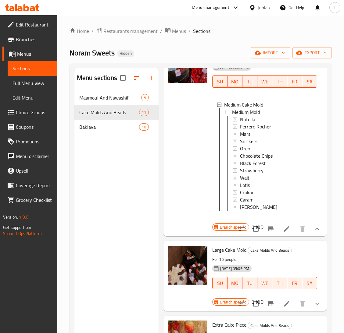
scroll to position [137, 0]
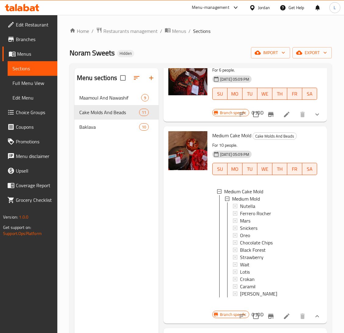
click at [283, 320] on icon at bounding box center [286, 316] width 7 height 7
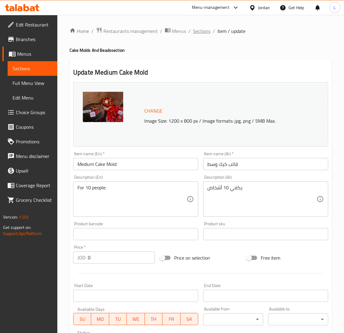
click at [199, 29] on span "Sections" at bounding box center [201, 30] width 17 height 7
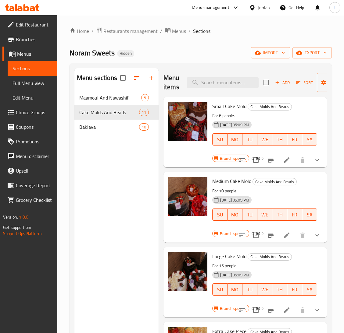
click at [313, 239] on icon "show more" at bounding box center [316, 235] width 7 height 7
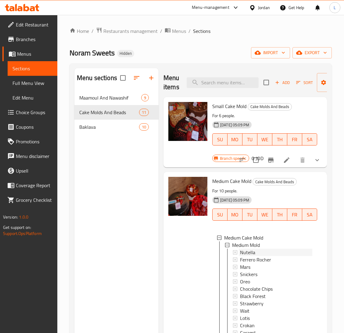
click at [268, 251] on div "Nutella" at bounding box center [276, 252] width 72 height 7
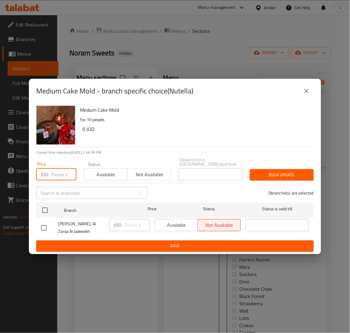
click at [59, 172] on input "number" at bounding box center [64, 175] width 26 height 12
click at [62, 175] on input "number" at bounding box center [64, 175] width 26 height 12
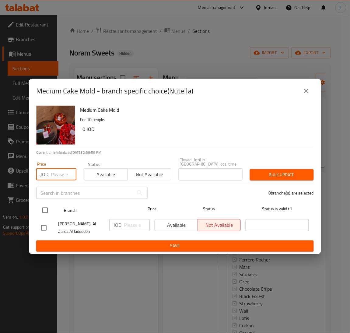
paste input "14"
type input "14"
click at [48, 206] on input "checkbox" at bounding box center [45, 210] width 13 height 13
checkbox input "true"
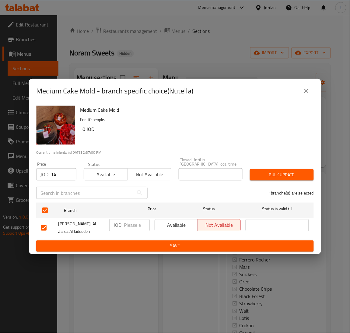
click at [286, 166] on div "Bulk update" at bounding box center [282, 175] width 71 height 19
click at [293, 171] on span "Bulk update" at bounding box center [282, 175] width 54 height 8
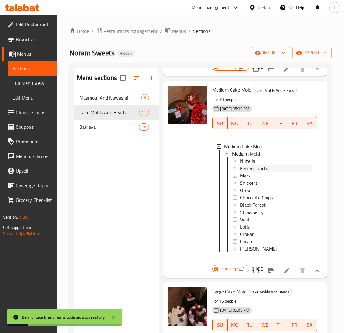
click at [263, 167] on span "Ferrero Rocher" at bounding box center [255, 168] width 31 height 7
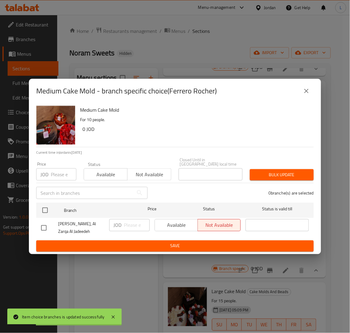
click at [56, 169] on input "number" at bounding box center [64, 175] width 26 height 12
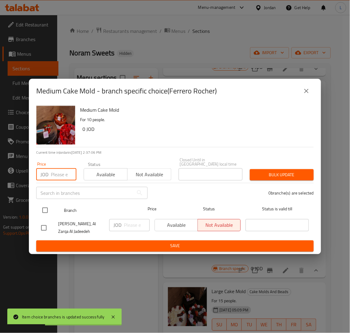
paste input "14"
type input "14"
click at [45, 209] on input "checkbox" at bounding box center [45, 210] width 13 height 13
checkbox input "true"
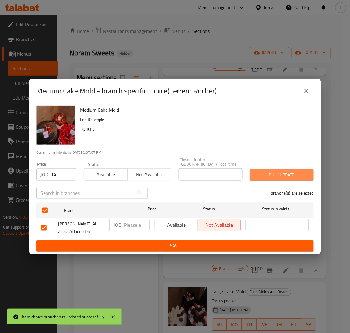
click at [267, 174] on span "Bulk update" at bounding box center [282, 175] width 54 height 8
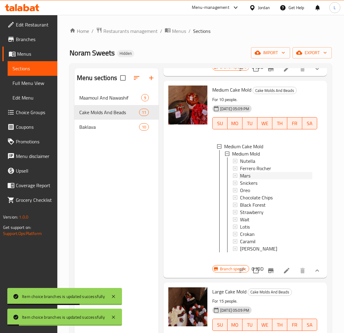
click at [262, 176] on div "Mars" at bounding box center [276, 175] width 72 height 7
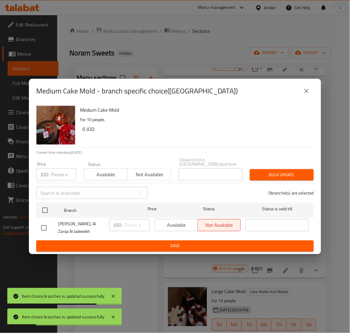
click at [56, 170] on input "number" at bounding box center [64, 175] width 26 height 12
paste input "14"
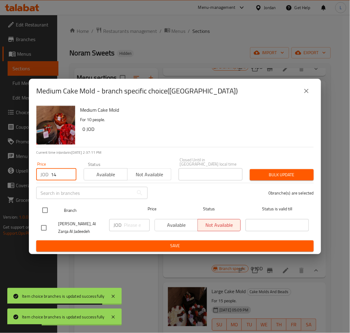
type input "14"
click at [43, 204] on input "checkbox" at bounding box center [45, 210] width 13 height 13
checkbox input "true"
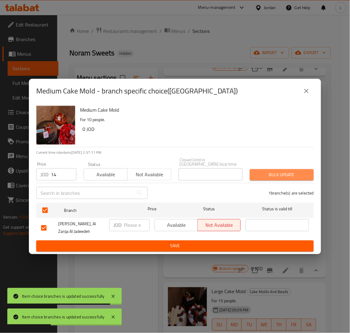
click at [258, 172] on span "Bulk update" at bounding box center [282, 175] width 54 height 8
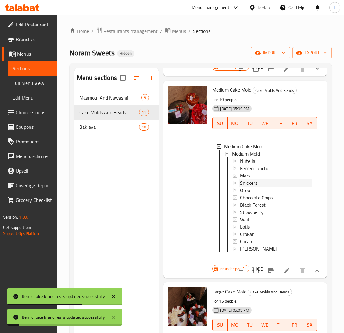
click at [259, 184] on div "Snickers" at bounding box center [276, 182] width 72 height 7
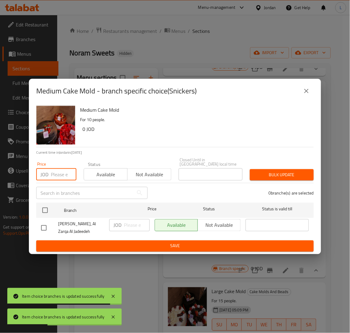
click at [55, 173] on input "number" at bounding box center [64, 175] width 26 height 12
paste input "14"
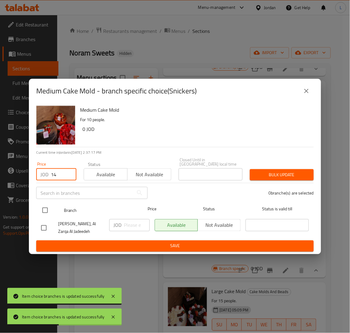
type input "14"
click at [42, 212] on input "checkbox" at bounding box center [45, 210] width 13 height 13
checkbox input "true"
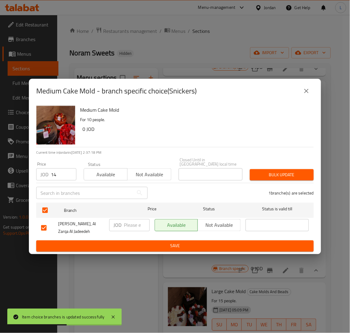
click at [293, 172] on span "Bulk update" at bounding box center [282, 175] width 54 height 8
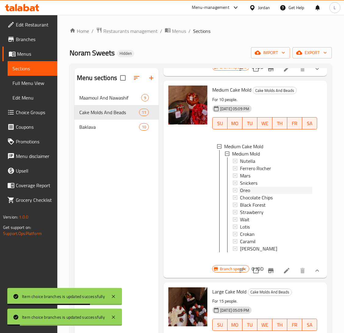
click at [268, 191] on div "Oreo" at bounding box center [276, 190] width 72 height 7
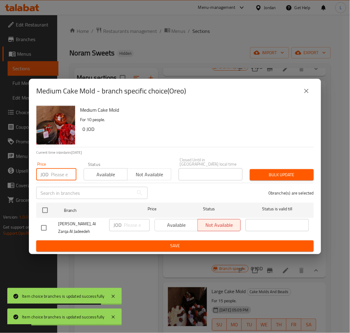
click at [58, 172] on input "number" at bounding box center [64, 175] width 26 height 12
paste input "14"
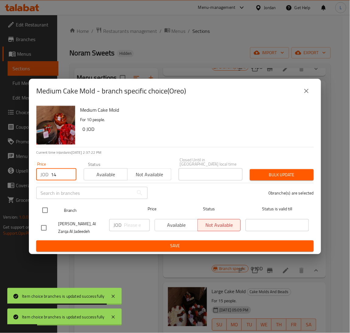
type input "14"
click at [46, 210] on input "checkbox" at bounding box center [45, 210] width 13 height 13
checkbox input "true"
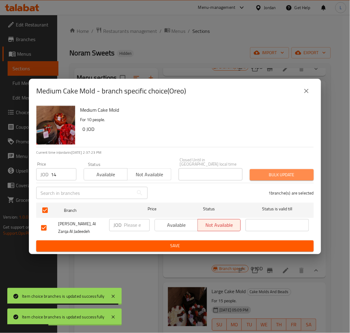
click at [281, 176] on span "Bulk update" at bounding box center [282, 175] width 54 height 8
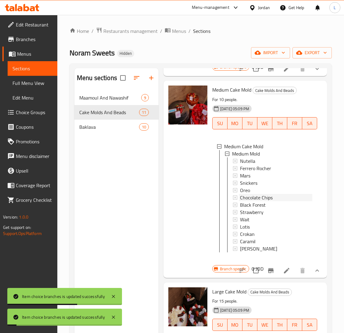
click at [252, 197] on span "Chocolate Chips" at bounding box center [256, 197] width 33 height 7
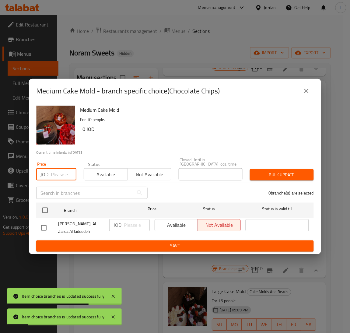
click at [56, 175] on input "number" at bounding box center [64, 175] width 26 height 12
paste input "14"
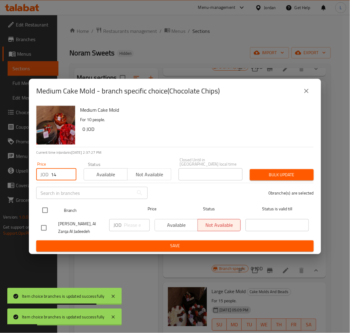
type input "14"
click at [42, 204] on input "checkbox" at bounding box center [45, 210] width 13 height 13
checkbox input "true"
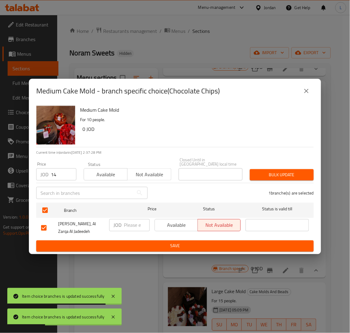
click at [286, 169] on button "Bulk update" at bounding box center [282, 174] width 64 height 11
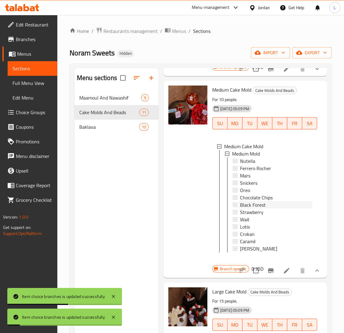
click at [264, 206] on span "Black Forest" at bounding box center [253, 204] width 26 height 7
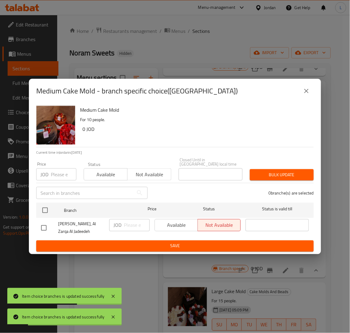
click at [49, 172] on div "JOD Price" at bounding box center [56, 175] width 40 height 12
paste input "14"
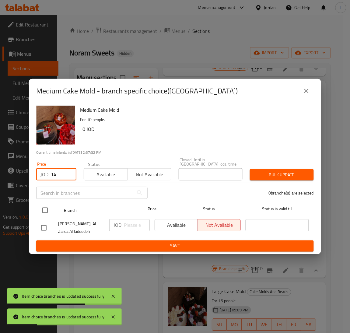
type input "14"
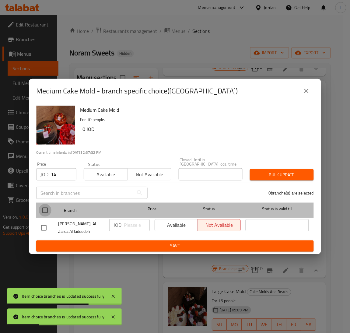
click at [43, 207] on input "checkbox" at bounding box center [45, 210] width 13 height 13
checkbox input "true"
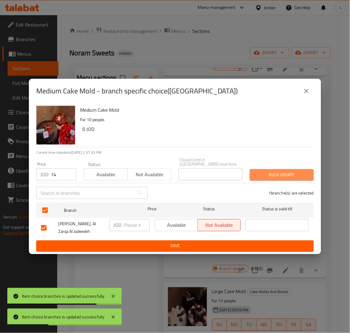
click at [287, 177] on button "Bulk update" at bounding box center [282, 174] width 64 height 11
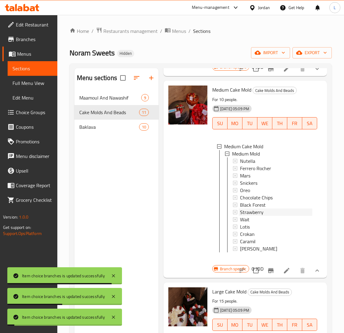
click at [264, 210] on div "Strawberry" at bounding box center [276, 212] width 72 height 7
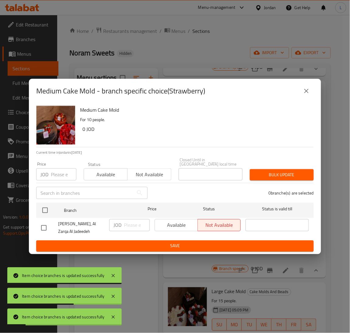
drag, startPoint x: 57, startPoint y: 175, endPoint x: 61, endPoint y: 185, distance: 10.1
click at [58, 175] on input "number" at bounding box center [64, 175] width 26 height 12
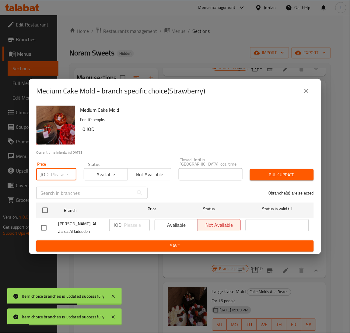
paste input "14"
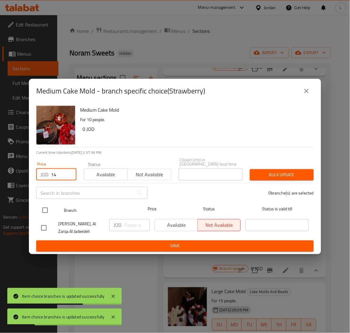
type input "14"
click at [43, 206] on input "checkbox" at bounding box center [45, 210] width 13 height 13
checkbox input "true"
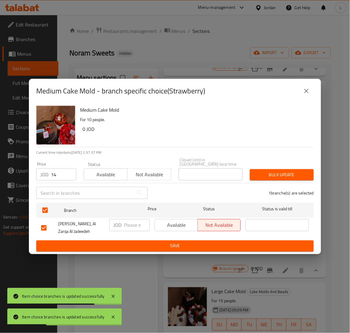
click at [273, 178] on button "Bulk update" at bounding box center [282, 174] width 64 height 11
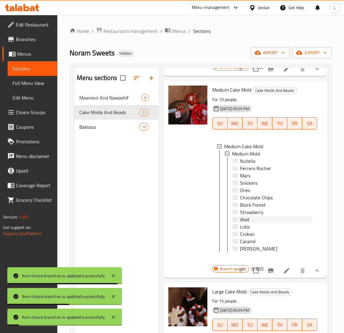
click at [246, 220] on span "Wait" at bounding box center [244, 219] width 9 height 7
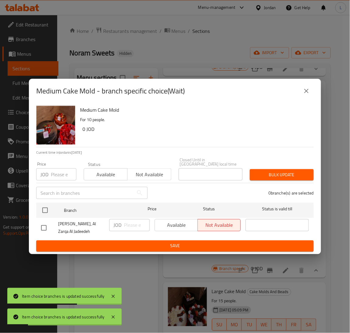
click at [65, 170] on input "number" at bounding box center [64, 175] width 26 height 12
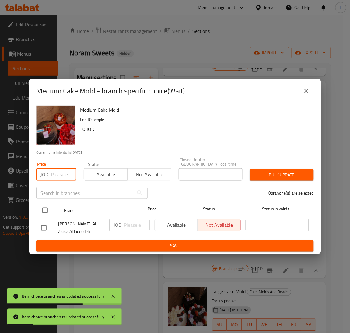
paste input "14"
type input "14"
click at [49, 207] on input "checkbox" at bounding box center [45, 210] width 13 height 13
checkbox input "true"
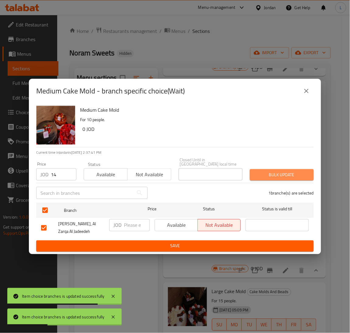
click at [287, 173] on span "Bulk update" at bounding box center [282, 175] width 54 height 8
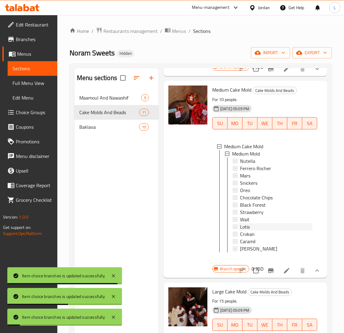
click at [256, 225] on div "Lotis" at bounding box center [276, 226] width 72 height 7
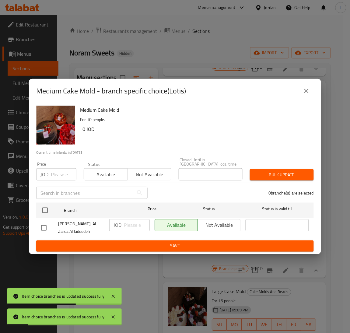
click at [60, 175] on input "number" at bounding box center [64, 175] width 26 height 12
paste input "14"
type input "14"
click at [44, 218] on div "[PERSON_NAME], Al Zarqa Al Jadeedeh" at bounding box center [73, 228] width 68 height 23
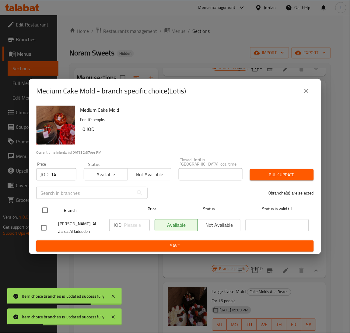
click at [48, 210] on input "checkbox" at bounding box center [45, 210] width 13 height 13
checkbox input "true"
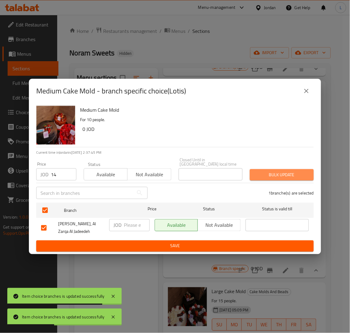
click at [281, 171] on span "Bulk update" at bounding box center [282, 175] width 54 height 8
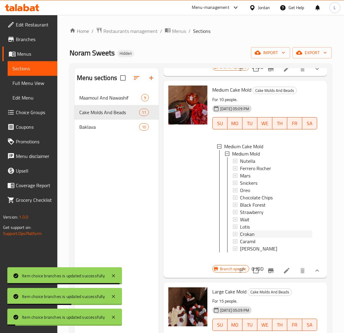
click at [258, 233] on div "Crokan" at bounding box center [276, 234] width 72 height 7
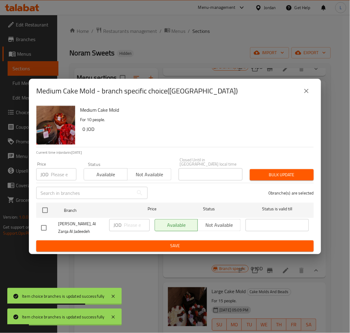
click at [61, 173] on input "number" at bounding box center [64, 175] width 26 height 12
paste input "14"
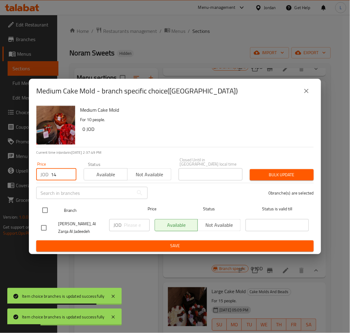
type input "14"
drag, startPoint x: 44, startPoint y: 206, endPoint x: 58, endPoint y: 209, distance: 13.9
click at [44, 206] on input "checkbox" at bounding box center [45, 210] width 13 height 13
checkbox input "true"
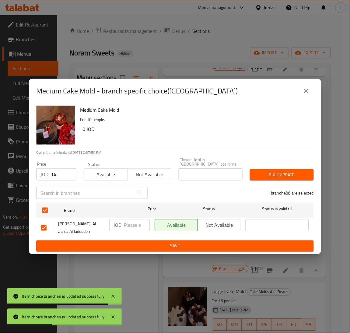
click at [286, 171] on span "Bulk update" at bounding box center [282, 175] width 54 height 8
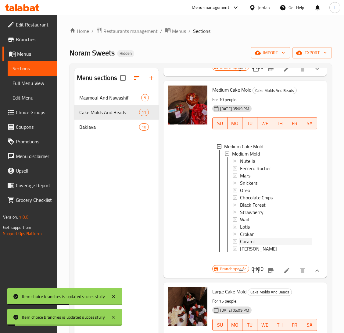
click at [251, 240] on span "Caramil" at bounding box center [248, 241] width 16 height 7
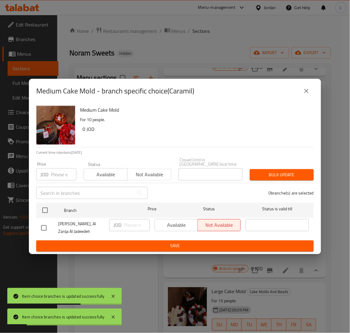
click at [61, 171] on input "number" at bounding box center [64, 175] width 26 height 12
paste input "14"
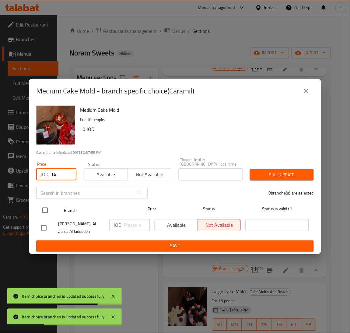
type input "14"
click at [45, 209] on input "checkbox" at bounding box center [45, 210] width 13 height 13
checkbox input "true"
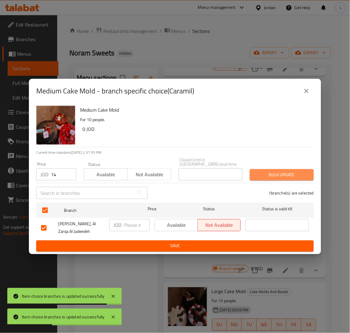
click at [283, 171] on span "Bulk update" at bounding box center [282, 175] width 54 height 8
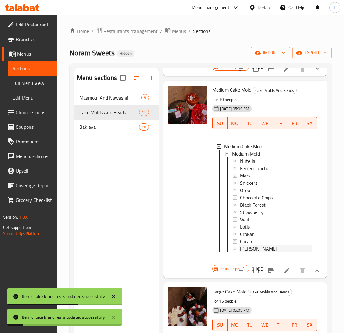
click at [257, 246] on div "[PERSON_NAME]" at bounding box center [276, 248] width 72 height 7
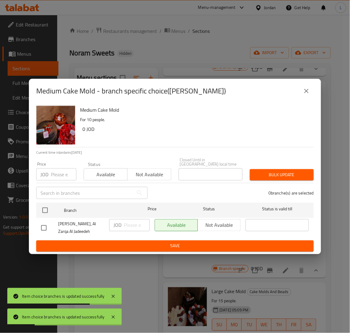
click at [56, 174] on input "number" at bounding box center [64, 175] width 26 height 12
paste input "14"
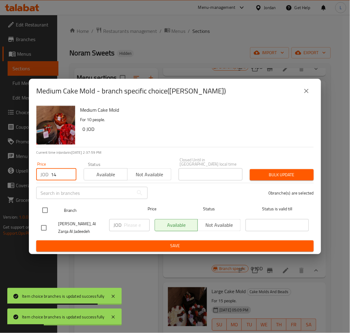
type input "14"
click at [47, 211] on input "checkbox" at bounding box center [45, 210] width 13 height 13
checkbox input "true"
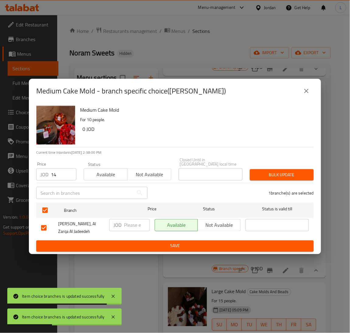
click at [267, 166] on div "Bulk update" at bounding box center [282, 175] width 71 height 19
click at [268, 172] on span "Bulk update" at bounding box center [282, 175] width 54 height 8
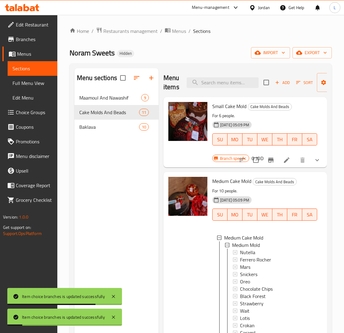
click at [313, 162] on icon "show more" at bounding box center [316, 160] width 7 height 7
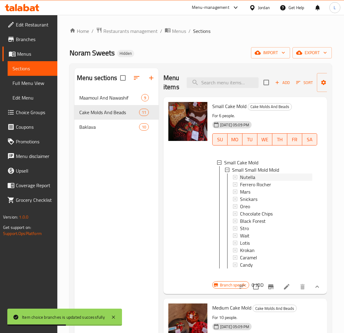
click at [240, 176] on span "Nutella" at bounding box center [247, 177] width 15 height 7
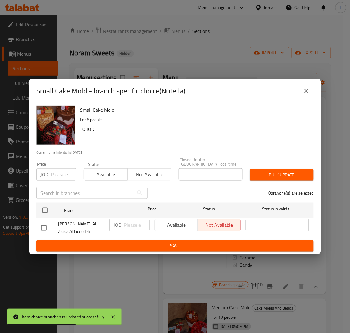
click at [60, 171] on input "number" at bounding box center [64, 175] width 26 height 12
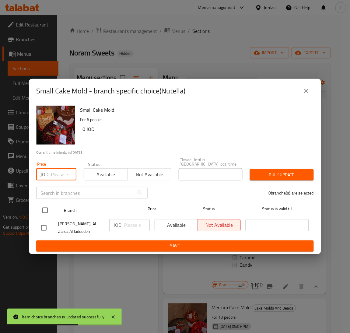
paste input "9"
type input "9"
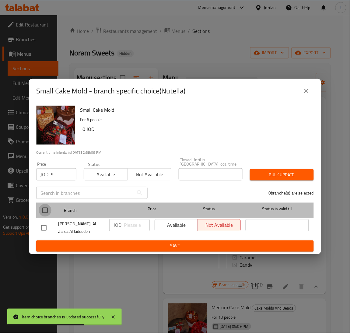
drag, startPoint x: 44, startPoint y: 206, endPoint x: 140, endPoint y: 208, distance: 95.7
click at [44, 207] on input "checkbox" at bounding box center [45, 210] width 13 height 13
checkbox input "true"
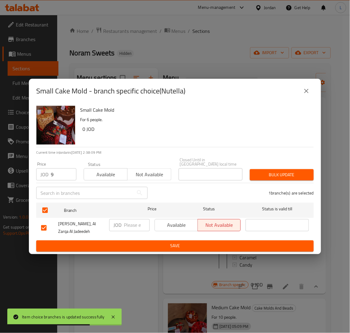
click at [260, 173] on span "Bulk update" at bounding box center [282, 175] width 54 height 8
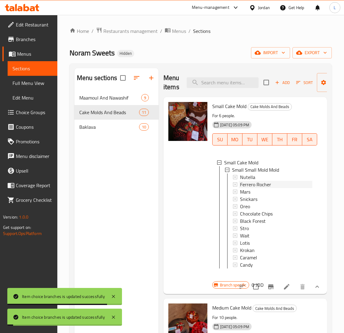
click at [258, 186] on span "Ferrero Rocher" at bounding box center [255, 184] width 31 height 7
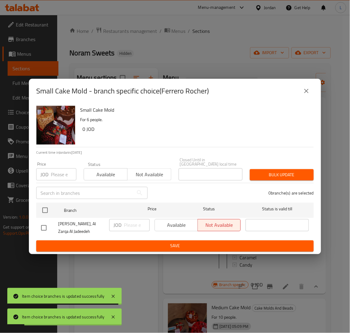
drag, startPoint x: 49, startPoint y: 174, endPoint x: 61, endPoint y: 194, distance: 23.2
click at [49, 175] on div "JOD Price" at bounding box center [56, 175] width 40 height 12
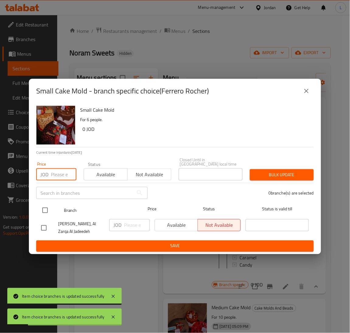
paste input "9"
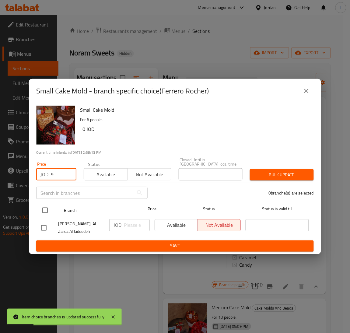
type input "9"
click at [43, 204] on input "checkbox" at bounding box center [45, 210] width 13 height 13
checkbox input "true"
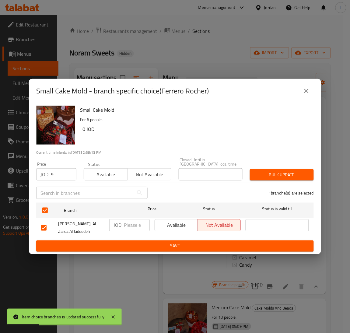
click at [268, 169] on button "Bulk update" at bounding box center [282, 174] width 64 height 11
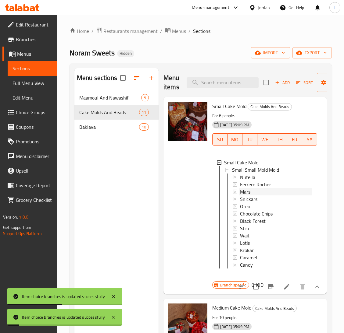
click at [259, 190] on div "Mars" at bounding box center [276, 191] width 72 height 7
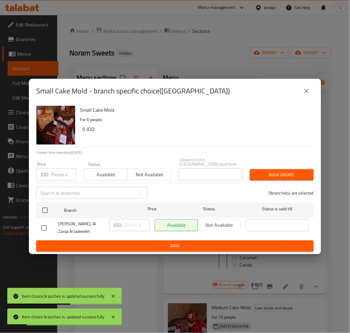
click at [60, 171] on input "number" at bounding box center [64, 175] width 26 height 12
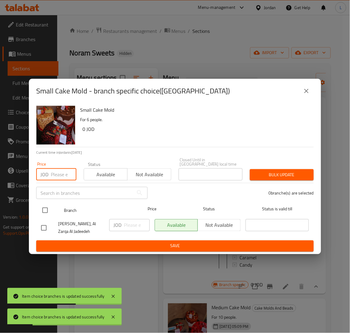
paste input "9"
type input "9"
drag, startPoint x: 43, startPoint y: 208, endPoint x: 68, endPoint y: 211, distance: 25.6
click at [43, 208] on input "checkbox" at bounding box center [45, 210] width 13 height 13
checkbox input "true"
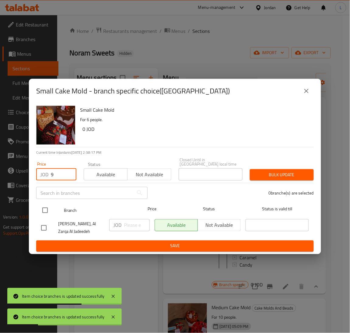
checkbox input "true"
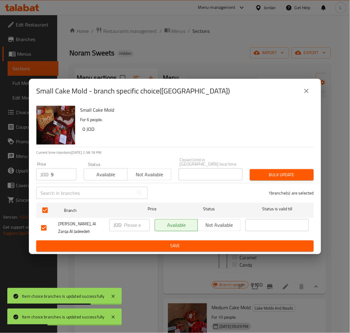
click at [284, 171] on span "Bulk update" at bounding box center [282, 175] width 54 height 8
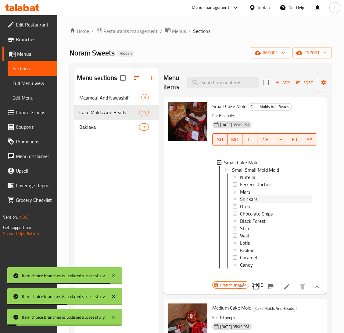
click at [251, 201] on span "Snickars" at bounding box center [248, 199] width 17 height 7
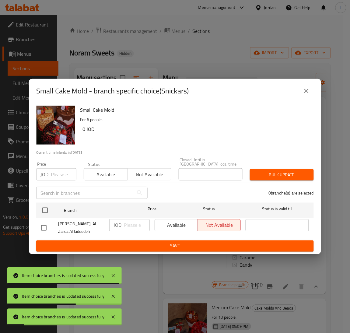
click at [63, 174] on input "number" at bounding box center [64, 175] width 26 height 12
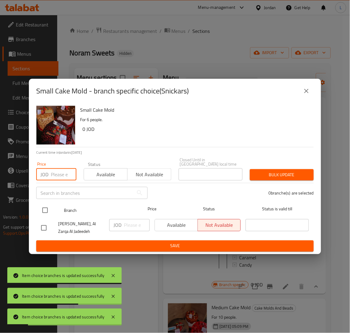
paste input "9"
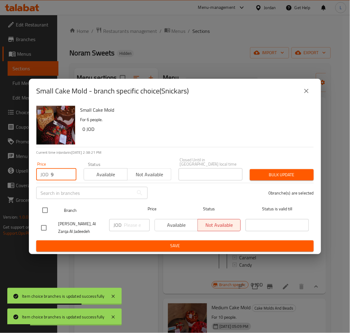
type input "9"
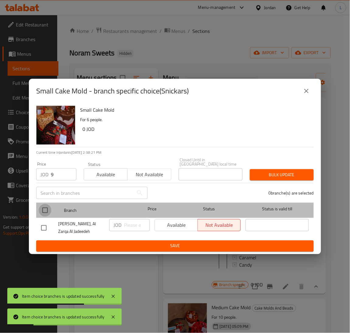
click at [43, 204] on input "checkbox" at bounding box center [45, 210] width 13 height 13
checkbox input "true"
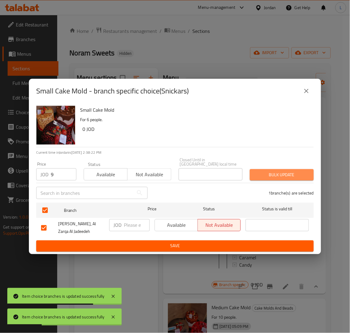
click at [277, 172] on span "Bulk update" at bounding box center [282, 175] width 54 height 8
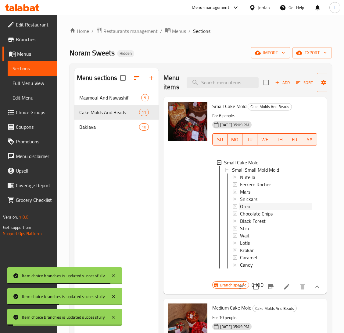
click at [250, 203] on span "Oreo" at bounding box center [245, 206] width 10 height 7
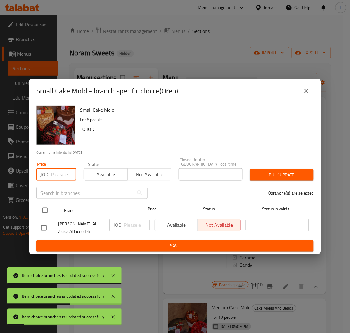
drag, startPoint x: 55, startPoint y: 175, endPoint x: 45, endPoint y: 200, distance: 27.1
click at [55, 176] on input "number" at bounding box center [64, 175] width 26 height 12
paste input "9"
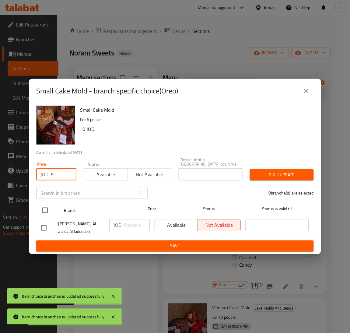
type input "9"
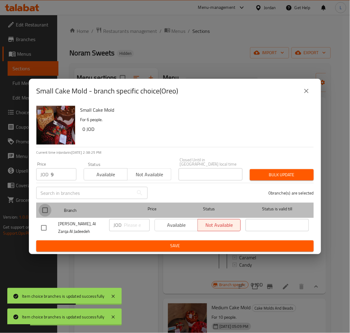
click at [43, 204] on input "checkbox" at bounding box center [45, 210] width 13 height 13
checkbox input "true"
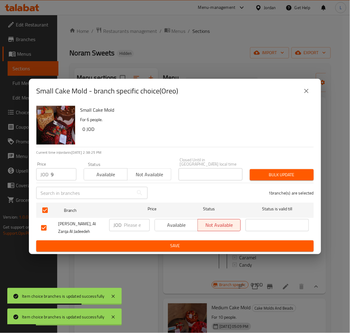
click at [267, 171] on span "Bulk update" at bounding box center [282, 175] width 54 height 8
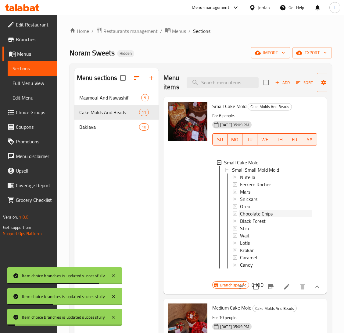
click at [251, 214] on span "Chocolate Chips" at bounding box center [256, 213] width 33 height 7
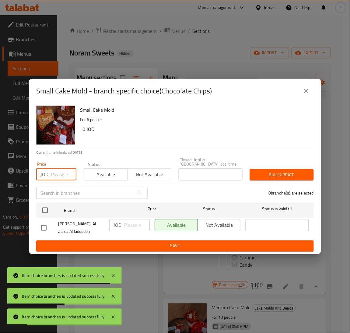
click at [62, 175] on input "number" at bounding box center [64, 175] width 26 height 12
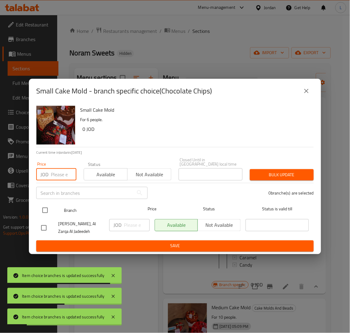
paste input "9"
type input "9"
click at [48, 208] on input "checkbox" at bounding box center [45, 210] width 13 height 13
checkbox input "true"
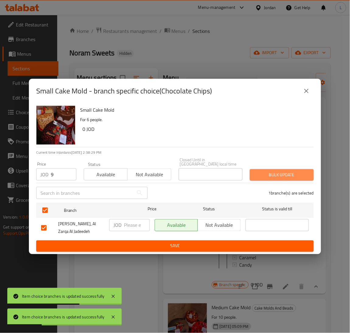
click at [290, 174] on span "Bulk update" at bounding box center [282, 175] width 54 height 8
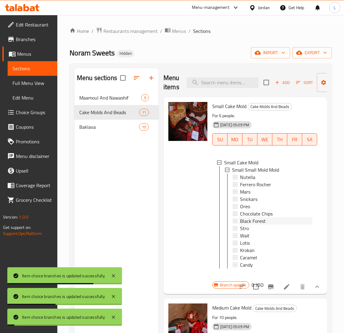
click at [259, 218] on span "Black Forest" at bounding box center [253, 221] width 26 height 7
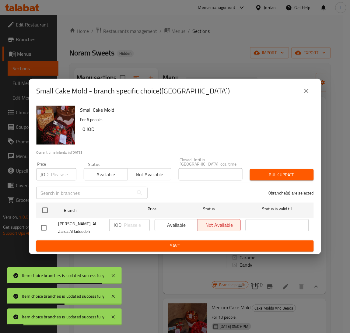
click at [61, 175] on input "number" at bounding box center [64, 175] width 26 height 12
paste input "9"
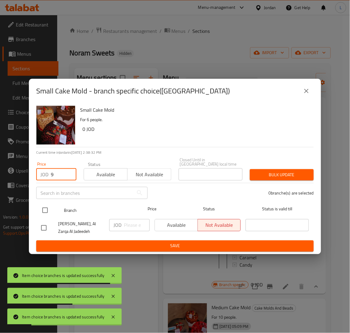
type input "9"
click at [46, 208] on input "checkbox" at bounding box center [45, 210] width 13 height 13
checkbox input "true"
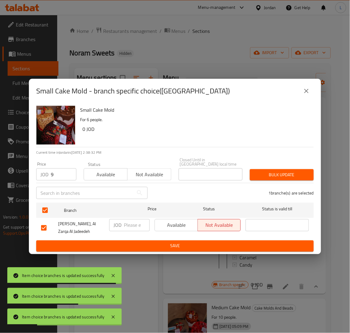
click at [299, 166] on div "Bulk update" at bounding box center [282, 175] width 71 height 19
drag, startPoint x: 299, startPoint y: 174, endPoint x: 296, endPoint y: 180, distance: 7.1
click at [299, 174] on span "Bulk update" at bounding box center [282, 175] width 54 height 8
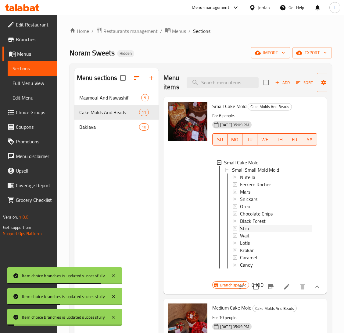
click at [264, 230] on div "Stro" at bounding box center [276, 228] width 72 height 7
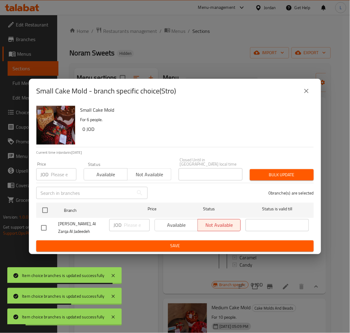
click at [52, 173] on input "number" at bounding box center [64, 175] width 26 height 12
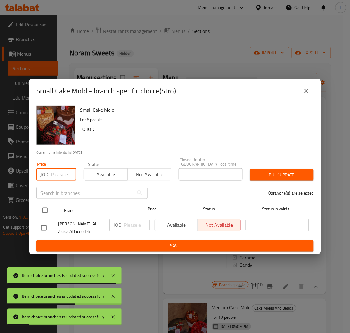
paste input "9"
type input "9"
click at [45, 214] on input "checkbox" at bounding box center [45, 210] width 13 height 13
checkbox input "true"
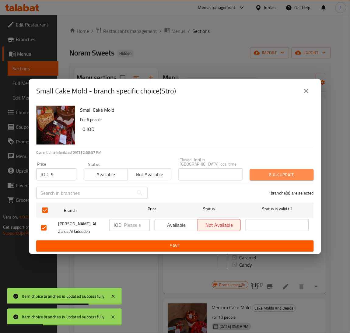
click at [269, 172] on span "Bulk update" at bounding box center [282, 175] width 54 height 8
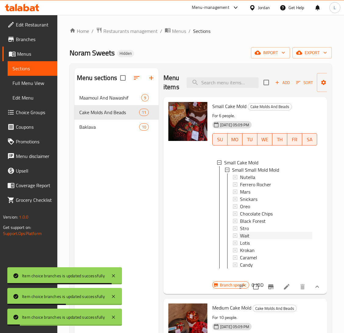
click at [263, 237] on div "Wait" at bounding box center [276, 235] width 72 height 7
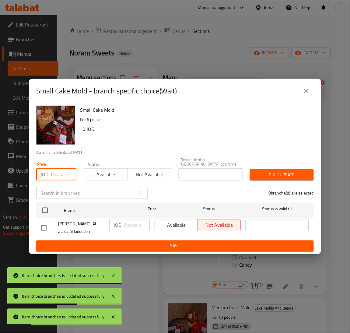
click at [57, 169] on input "number" at bounding box center [64, 175] width 26 height 12
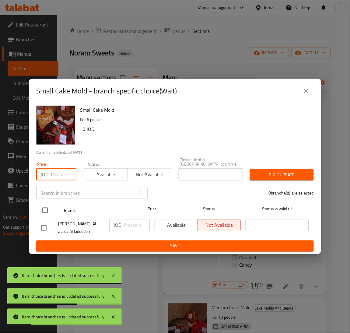
paste input "9"
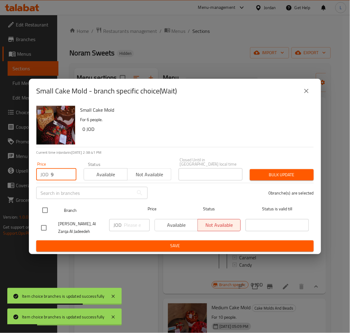
type input "9"
click at [50, 208] on input "checkbox" at bounding box center [45, 210] width 13 height 13
checkbox input "true"
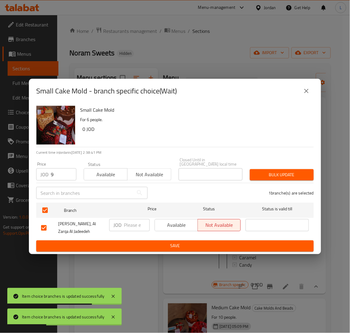
click at [277, 176] on span "Bulk update" at bounding box center [282, 175] width 54 height 8
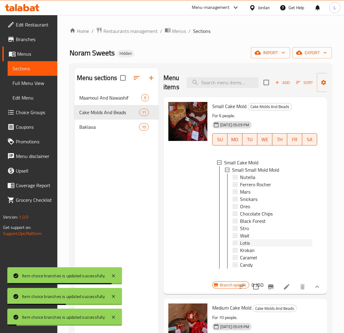
click at [270, 242] on div "Lotis" at bounding box center [276, 243] width 72 height 7
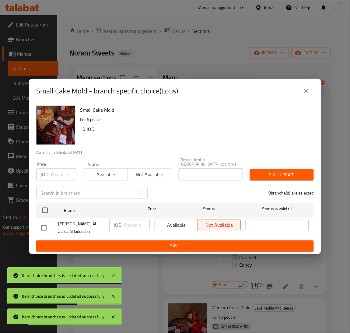
click at [61, 175] on input "number" at bounding box center [64, 175] width 26 height 12
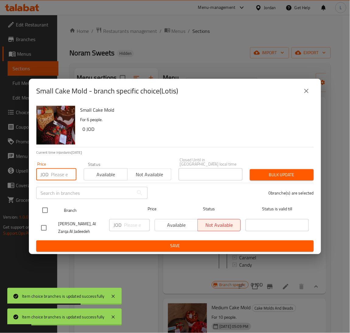
paste input "9"
type input "9"
click at [40, 208] on input "checkbox" at bounding box center [45, 210] width 13 height 13
checkbox input "true"
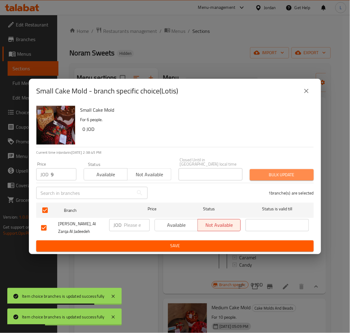
click at [268, 173] on span "Bulk update" at bounding box center [282, 175] width 54 height 8
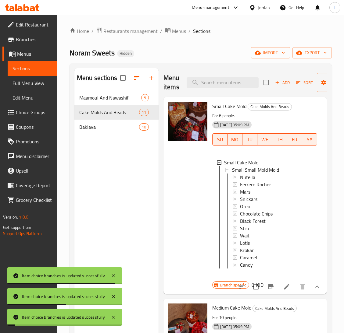
scroll to position [1, 0]
click at [264, 247] on div "Krokan" at bounding box center [276, 249] width 72 height 7
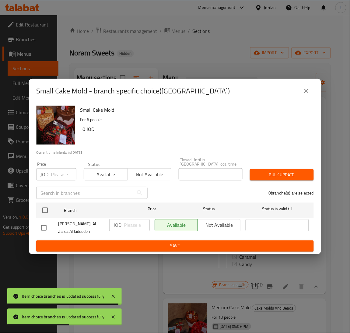
click at [55, 179] on div "Price JOD Price" at bounding box center [57, 171] width 48 height 26
click at [58, 174] on input "number" at bounding box center [64, 175] width 26 height 12
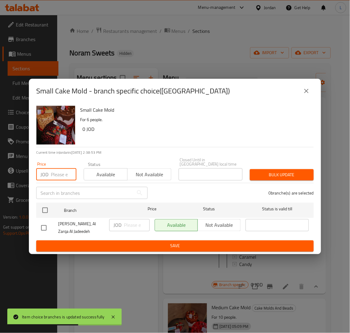
paste input "9"
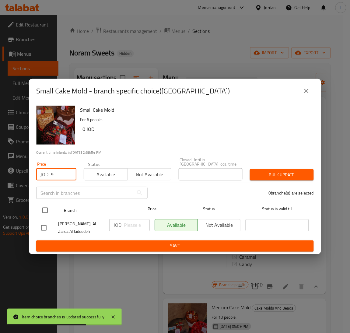
type input "9"
click at [44, 209] on input "checkbox" at bounding box center [45, 210] width 13 height 13
checkbox input "true"
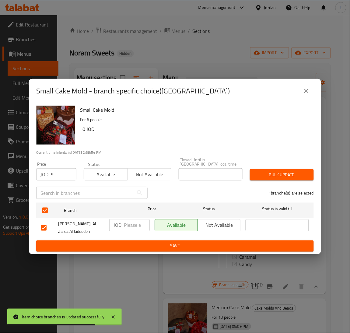
click at [278, 171] on span "Bulk update" at bounding box center [282, 175] width 54 height 8
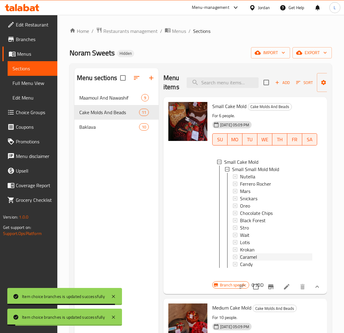
click at [246, 258] on span "Caramel" at bounding box center [248, 257] width 17 height 7
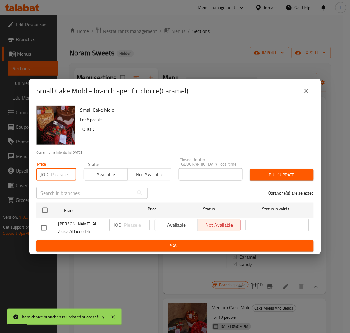
click at [54, 172] on input "number" at bounding box center [64, 175] width 26 height 12
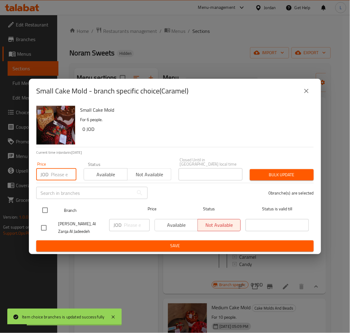
paste input "9"
type input "9"
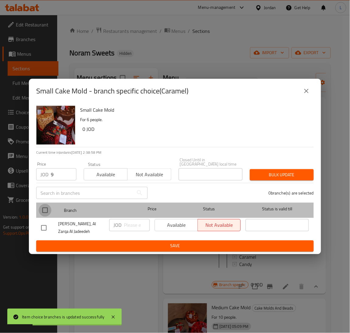
click at [41, 215] on input "checkbox" at bounding box center [45, 210] width 13 height 13
checkbox input "true"
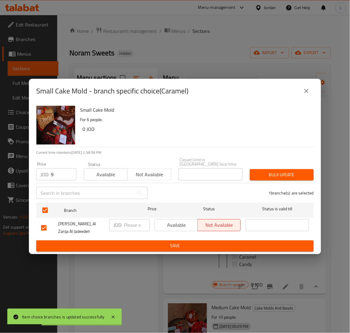
click at [269, 171] on span "Bulk update" at bounding box center [282, 175] width 54 height 8
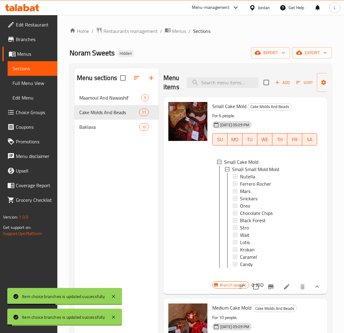
click at [256, 269] on ul "Small Cake Mold Small Small Mold Mold Nutella Ferrero Rocher Mars Snickars Oreo…" at bounding box center [264, 214] width 95 height 110
click at [242, 264] on span "Candy" at bounding box center [246, 264] width 13 height 7
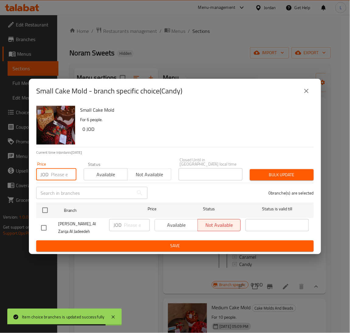
click at [62, 173] on input "number" at bounding box center [64, 175] width 26 height 12
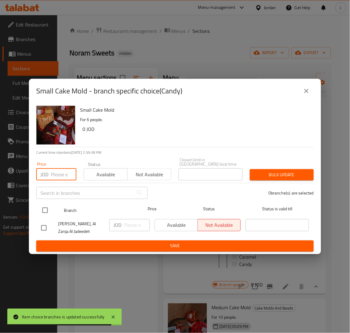
paste input "9"
type input "9"
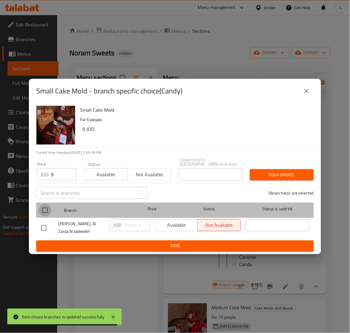
drag, startPoint x: 49, startPoint y: 207, endPoint x: 97, endPoint y: 207, distance: 47.8
click at [50, 205] on input "checkbox" at bounding box center [45, 210] width 13 height 13
checkbox input "true"
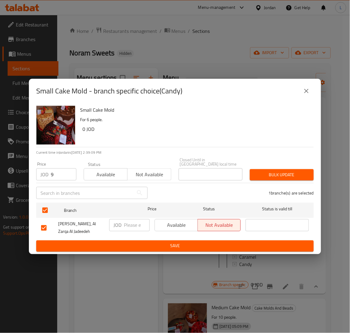
drag, startPoint x: 311, startPoint y: 174, endPoint x: 317, endPoint y: 177, distance: 6.8
click at [310, 174] on button "Bulk update" at bounding box center [282, 174] width 64 height 11
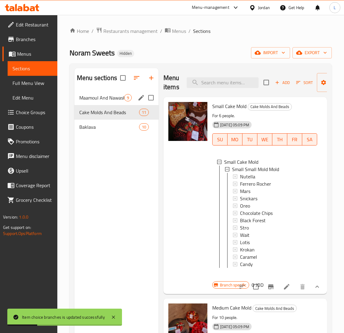
click at [94, 99] on span "Maamoul And Nawashif" at bounding box center [101, 97] width 45 height 7
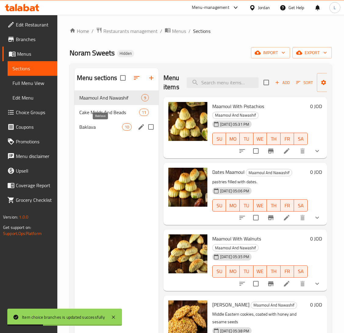
click at [97, 128] on span "Baklava" at bounding box center [100, 126] width 43 height 7
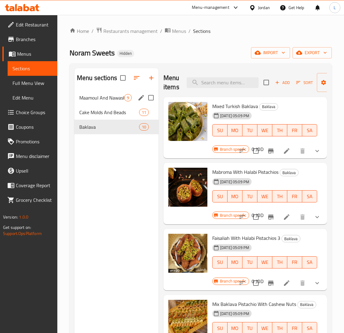
click at [100, 90] on nav "Maamoul And Nawashif 9 Cake Molds And Beads 11 Baklava 10" at bounding box center [116, 112] width 84 height 49
click at [102, 95] on span "Maamoul And Nawashif" at bounding box center [101, 97] width 45 height 7
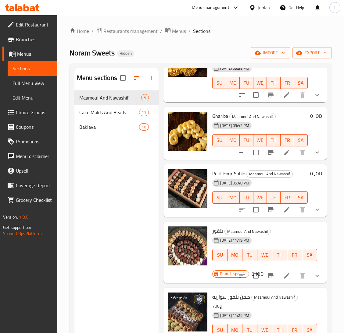
scroll to position [301, 0]
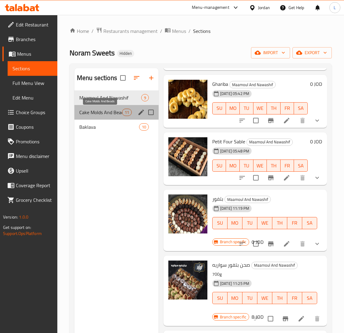
click at [96, 109] on span "Cake Molds And Beads" at bounding box center [100, 112] width 43 height 7
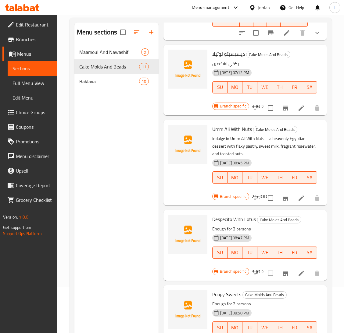
scroll to position [86, 0]
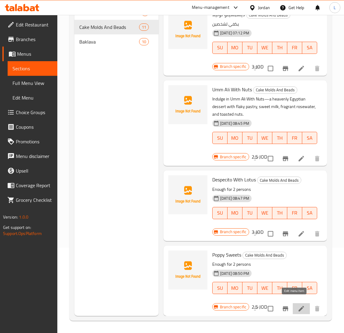
click at [297, 305] on icon at bounding box center [300, 308] width 7 height 7
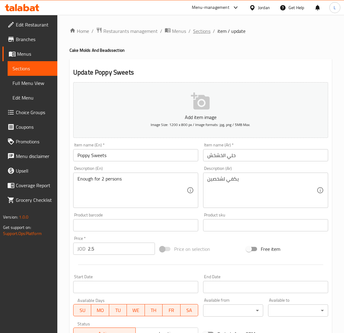
click at [195, 31] on span "Sections" at bounding box center [201, 30] width 17 height 7
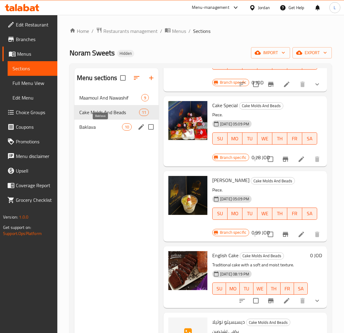
click at [98, 126] on span "Baklava" at bounding box center [100, 126] width 43 height 7
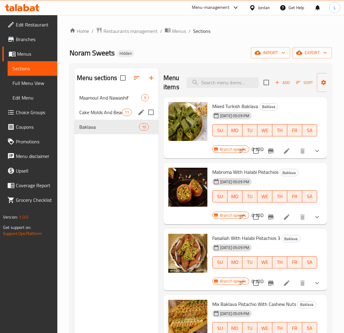
click at [99, 115] on span "Cake Molds And Beads" at bounding box center [100, 112] width 43 height 7
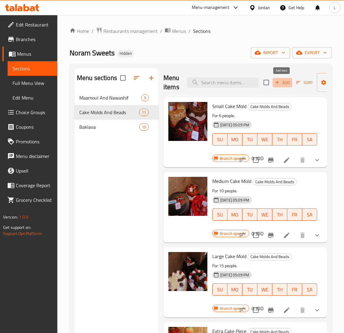
click at [283, 84] on span "Add" at bounding box center [282, 82] width 16 height 7
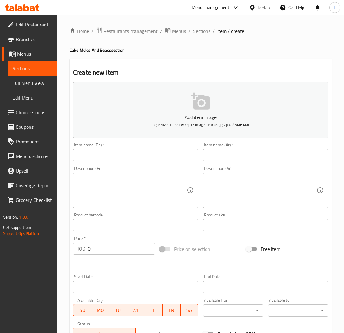
drag, startPoint x: 255, startPoint y: 163, endPoint x: 255, endPoint y: 156, distance: 7.3
click at [255, 163] on div "Item name (Ar)   * Item name (Ar) *" at bounding box center [266, 151] width 130 height 23
drag, startPoint x: 255, startPoint y: 151, endPoint x: 202, endPoint y: 153, distance: 53.1
click at [255, 150] on input "text" at bounding box center [265, 155] width 125 height 12
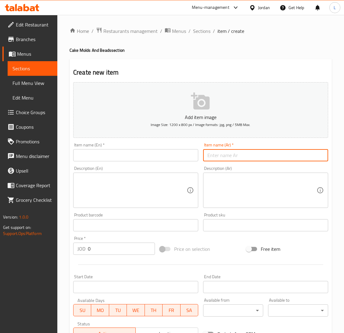
paste input "حلاوة الجبن"
type input "حلاوة الجبن"
drag, startPoint x: 160, startPoint y: 153, endPoint x: 164, endPoint y: 153, distance: 3.4
click at [160, 153] on input "text" at bounding box center [135, 155] width 125 height 12
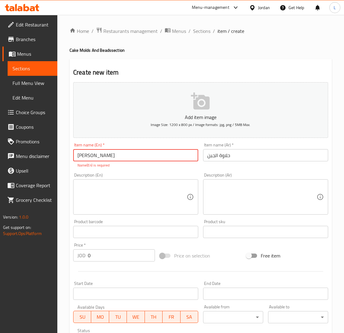
type input "[PERSON_NAME]"
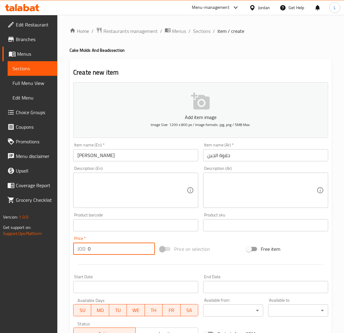
click at [107, 251] on input "0" at bounding box center [121, 249] width 67 height 12
type input "6"
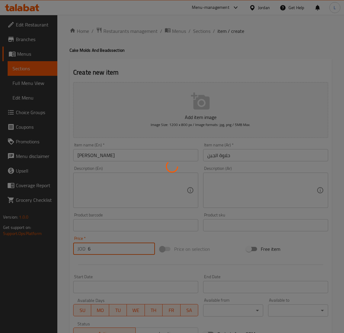
type input "0"
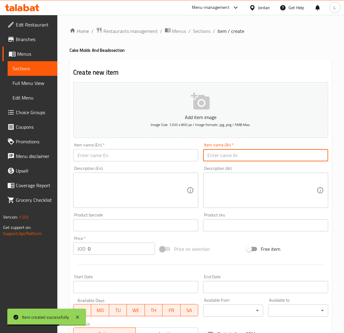
click at [242, 156] on input "text" at bounding box center [265, 155] width 125 height 12
paste input "مبرومة اصابع تركية"
type input "مبرومة اصابع تركية"
click at [147, 158] on input "text" at bounding box center [135, 155] width 125 height 12
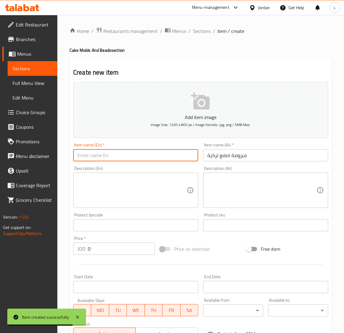
drag, startPoint x: 207, startPoint y: 28, endPoint x: 202, endPoint y: 37, distance: 10.2
click at [207, 29] on span "Sections" at bounding box center [201, 30] width 17 height 7
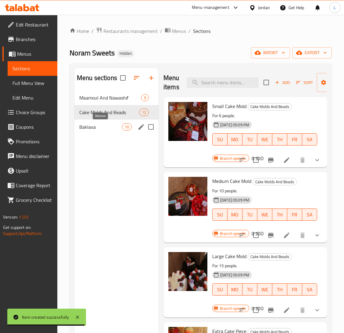
click at [108, 127] on span "Baklava" at bounding box center [100, 126] width 43 height 7
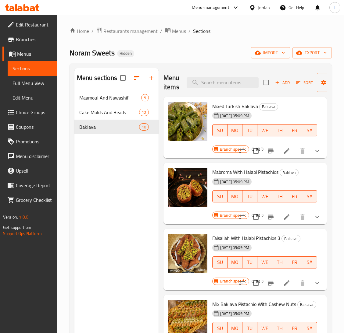
click at [283, 84] on span "Add" at bounding box center [282, 82] width 16 height 7
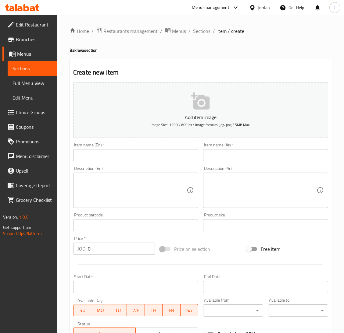
drag, startPoint x: 252, startPoint y: 152, endPoint x: 202, endPoint y: 162, distance: 50.4
click at [252, 152] on input "text" at bounding box center [265, 155] width 125 height 12
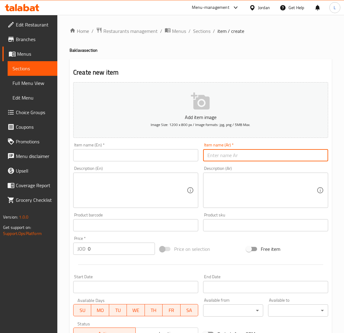
paste input "مبرومة اصابع تركية"
type input "مبرومة اصابع تركية"
drag, startPoint x: 151, startPoint y: 159, endPoint x: 166, endPoint y: 135, distance: 27.9
click at [151, 159] on input "text" at bounding box center [135, 155] width 125 height 12
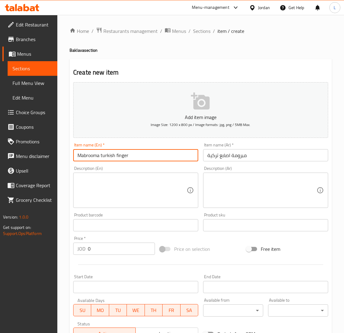
type input "Mabrooma turkish finger"
click at [123, 244] on input "0" at bounding box center [121, 249] width 67 height 12
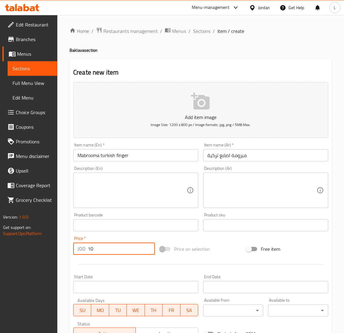
type input "10"
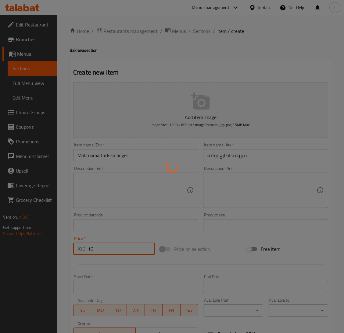
type input "0"
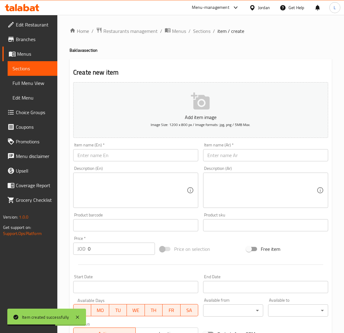
drag, startPoint x: 195, startPoint y: 31, endPoint x: 195, endPoint y: 35, distance: 4.6
click at [195, 31] on span "Sections" at bounding box center [201, 30] width 17 height 7
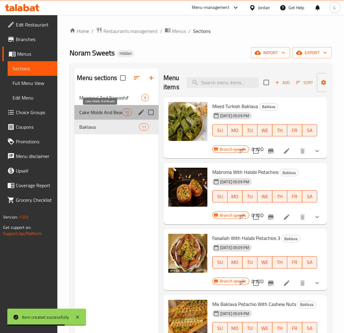
click at [108, 115] on span "Cake Molds And Beads" at bounding box center [100, 112] width 43 height 7
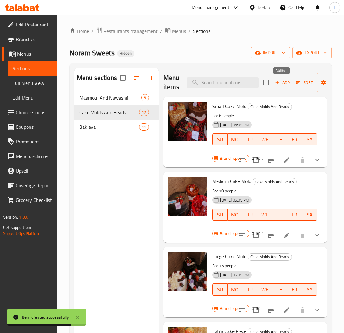
click at [279, 85] on span "Add" at bounding box center [282, 82] width 16 height 7
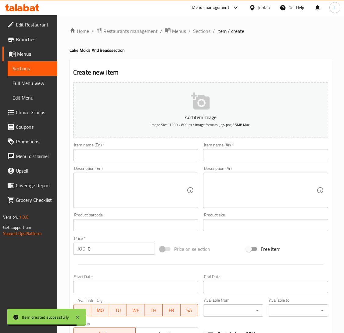
drag, startPoint x: 226, startPoint y: 151, endPoint x: 213, endPoint y: 155, distance: 12.8
click at [226, 151] on input "text" at bounding box center [265, 155] width 125 height 12
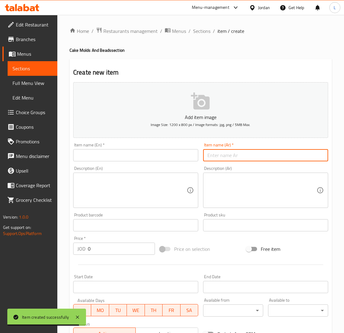
paste input "كنافة يونانية بالفستق الحلبي"
type input "كنافة يونانية بالفستق الحلبي"
click at [171, 153] on input "text" at bounding box center [135, 155] width 125 height 12
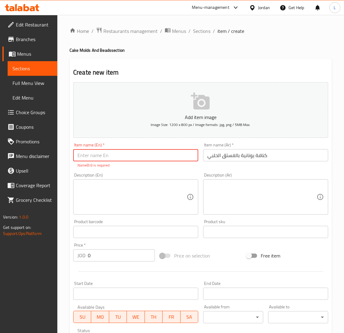
paste input "Greek Kunafa with [PERSON_NAME]"
type input "Greek Kunafa with [PERSON_NAME]"
click at [107, 260] on div "Add item image Image Size: 1200 x 800 px / Image formats: jpg, png / 5MB Max. I…" at bounding box center [201, 214] width 260 height 269
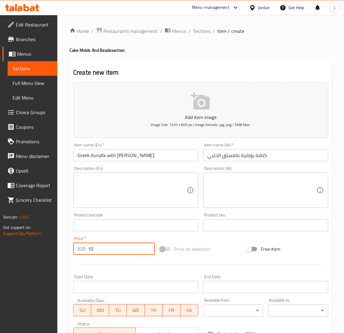
type input "10"
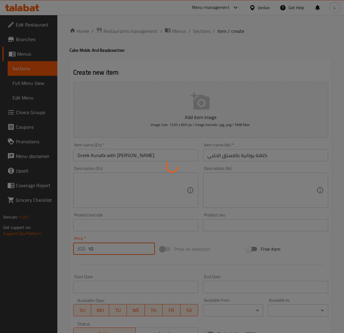
type input "0"
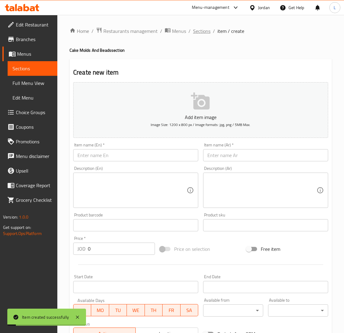
click at [199, 31] on span "Sections" at bounding box center [201, 30] width 17 height 7
